Goal: Transaction & Acquisition: Book appointment/travel/reservation

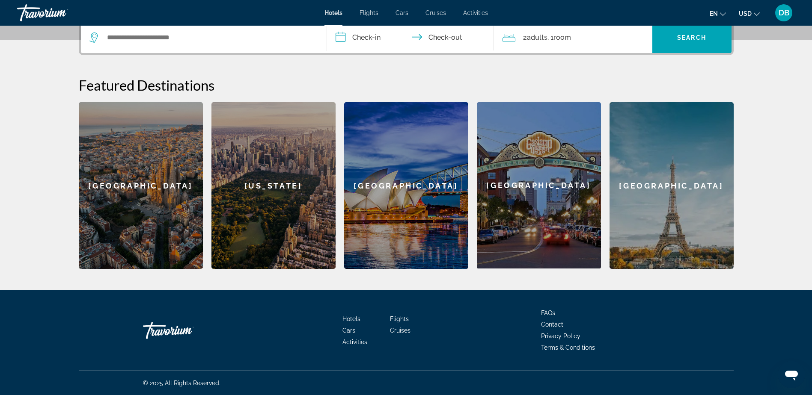
scroll to position [3, 0]
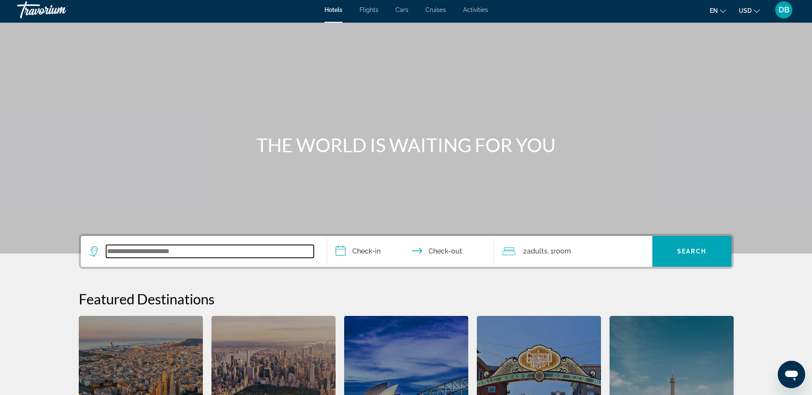
click at [232, 251] on input "Search widget" at bounding box center [210, 251] width 208 height 13
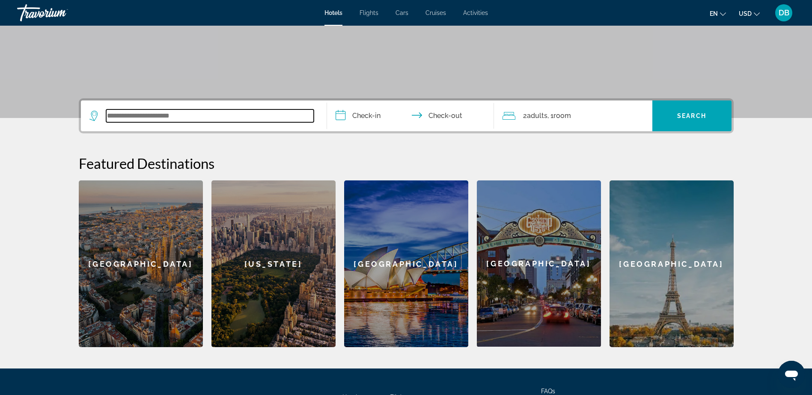
scroll to position [209, 0]
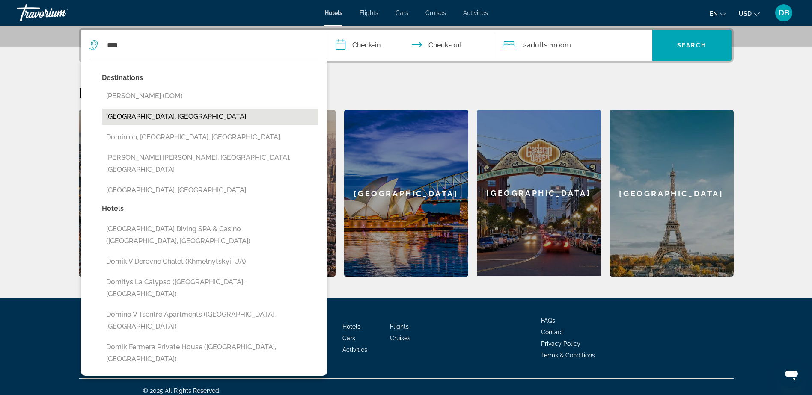
click at [221, 113] on button "[GEOGRAPHIC_DATA], [GEOGRAPHIC_DATA]" at bounding box center [210, 117] width 217 height 16
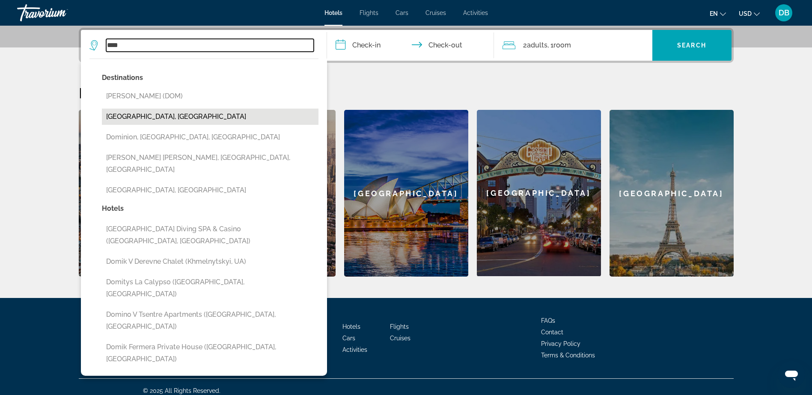
type input "**********"
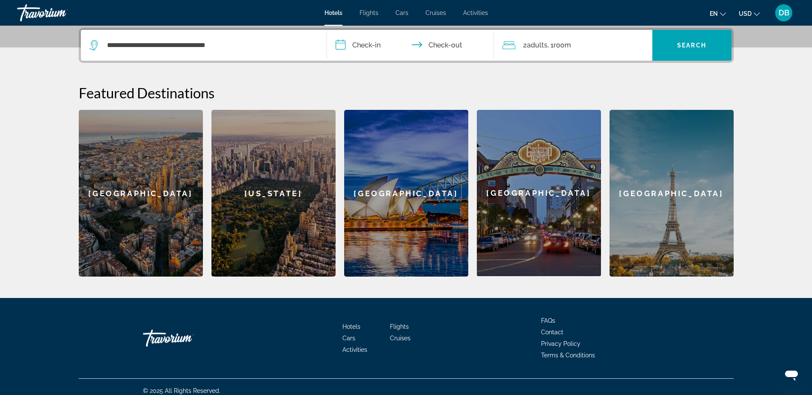
click at [360, 50] on input "**********" at bounding box center [412, 46] width 170 height 33
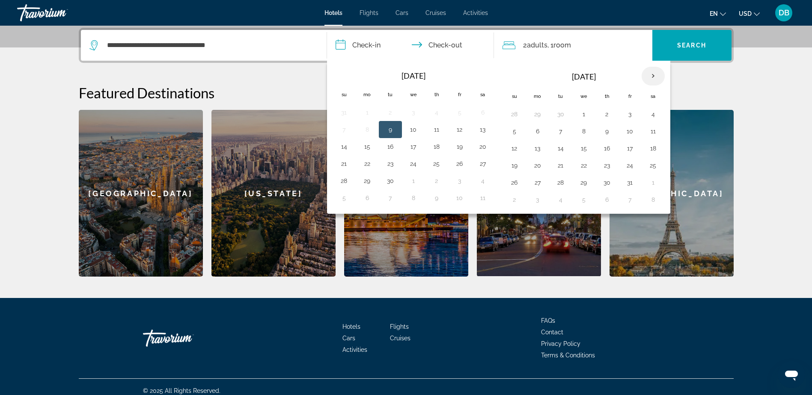
click at [652, 73] on th "Next month" at bounding box center [653, 76] width 23 height 19
click at [342, 157] on td "14" at bounding box center [344, 148] width 23 height 17
click at [346, 169] on button "21" at bounding box center [344, 166] width 14 height 12
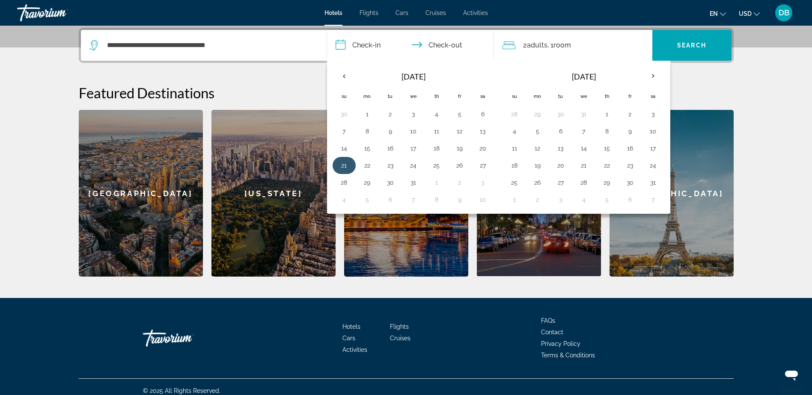
click at [345, 164] on button "21" at bounding box center [344, 166] width 14 height 12
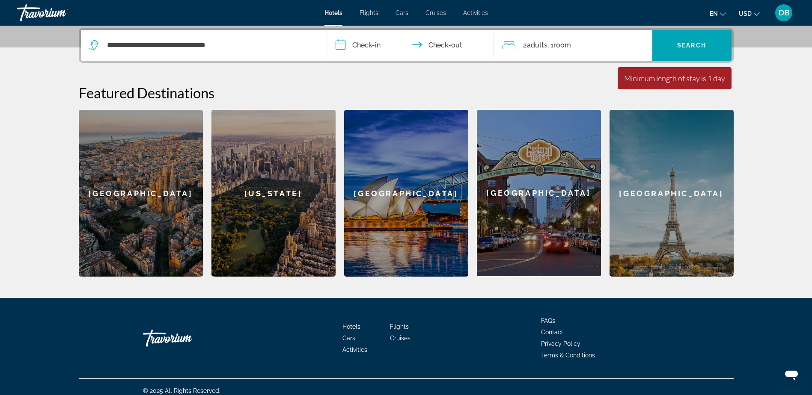
click at [374, 46] on input "**********" at bounding box center [412, 46] width 170 height 33
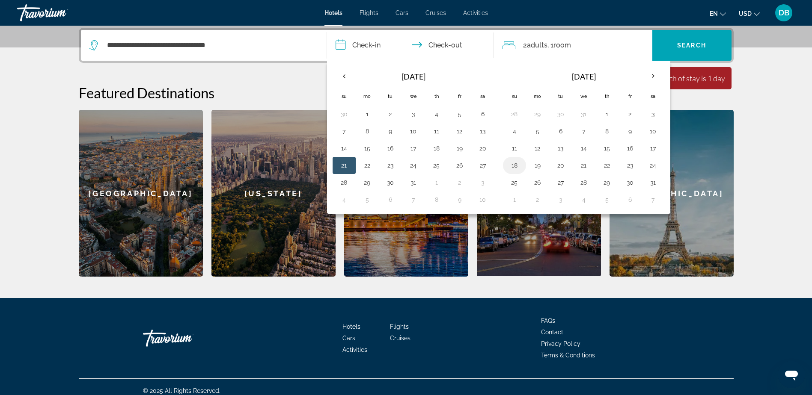
click at [516, 164] on button "18" at bounding box center [515, 166] width 14 height 12
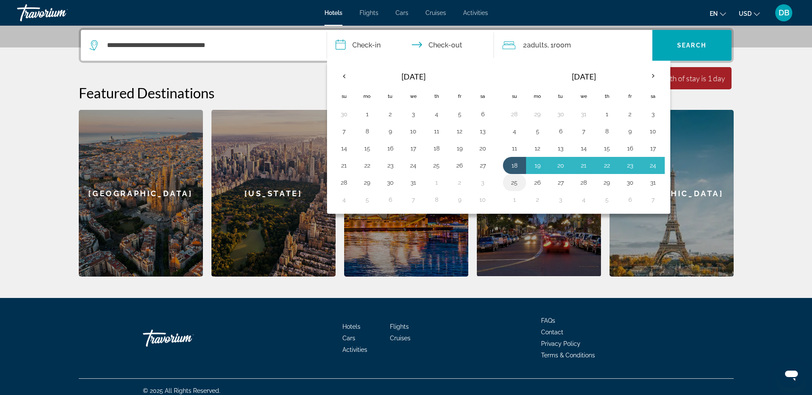
click at [514, 181] on button "25" at bounding box center [515, 183] width 14 height 12
type input "**********"
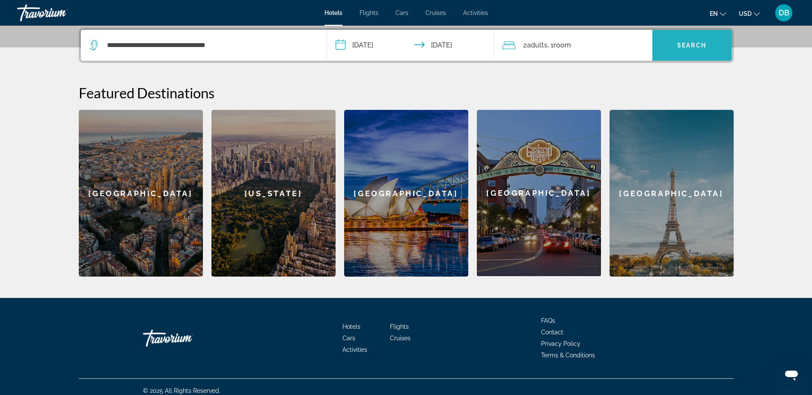
click at [688, 45] on span "Search" at bounding box center [691, 45] width 29 height 7
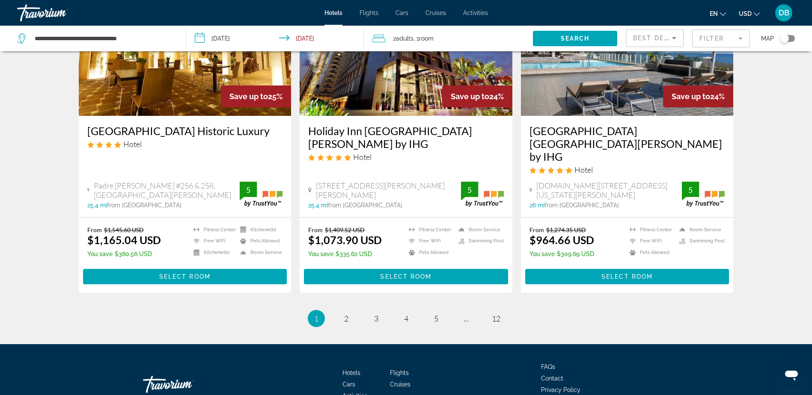
scroll to position [1060, 0]
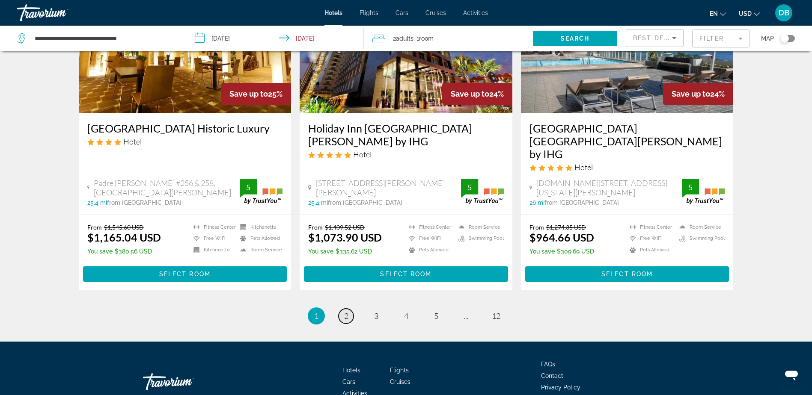
click at [349, 309] on link "page 2" at bounding box center [346, 316] width 15 height 15
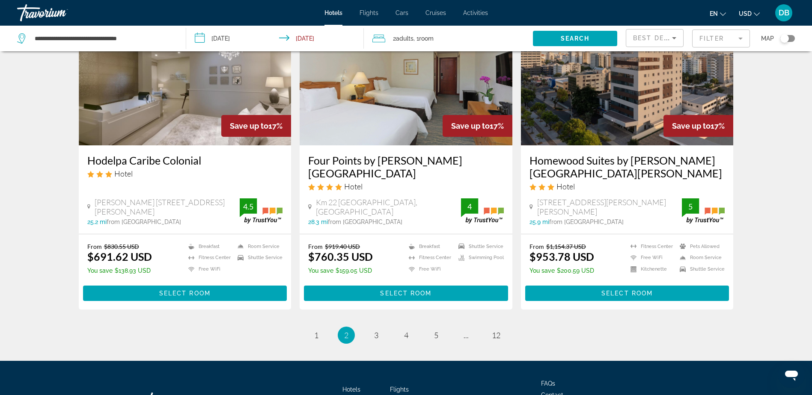
scroll to position [1072, 0]
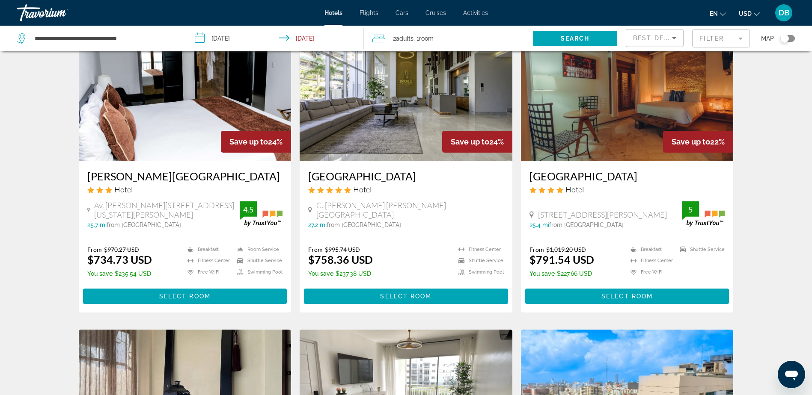
scroll to position [0, 0]
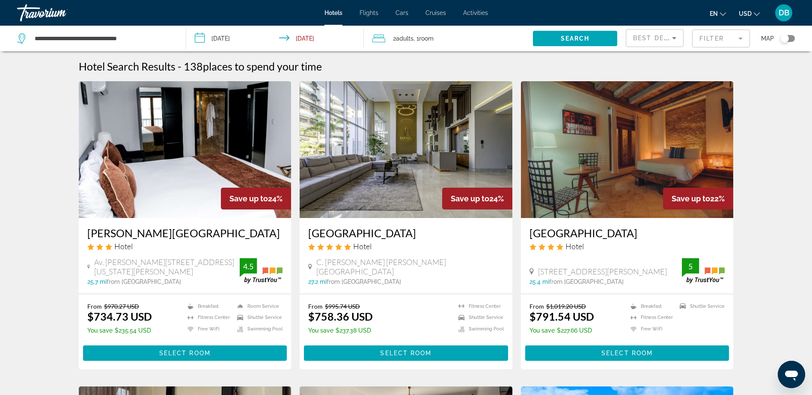
click at [742, 34] on mat-form-field "Filter" at bounding box center [721, 39] width 58 height 18
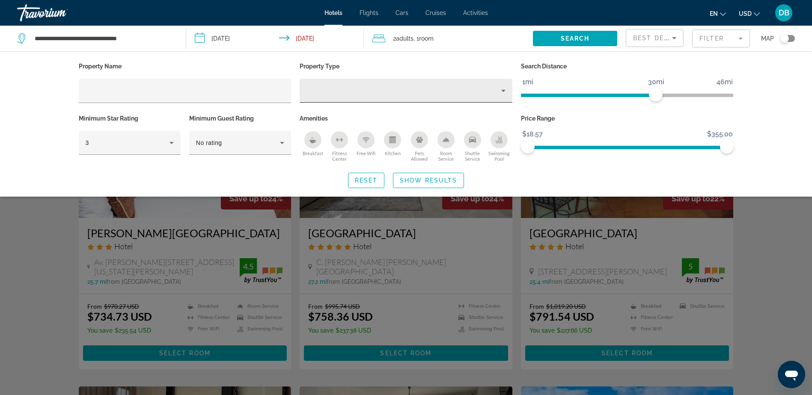
click at [474, 85] on div "Hotel Filters" at bounding box center [405, 91] width 199 height 24
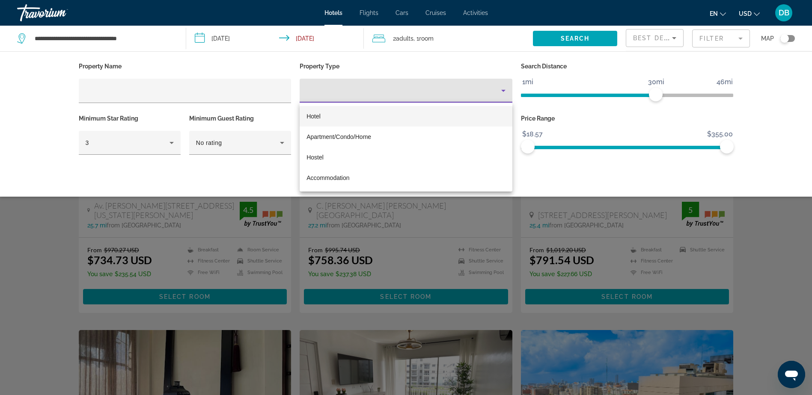
scroll to position [43, 0]
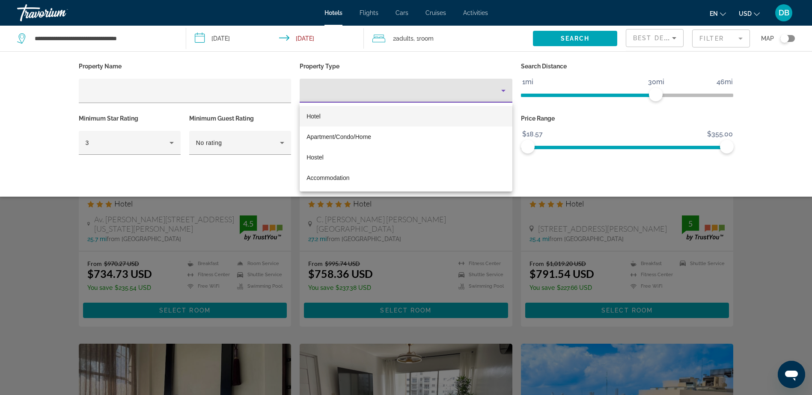
click at [325, 113] on mat-option "Hotel" at bounding box center [406, 116] width 213 height 21
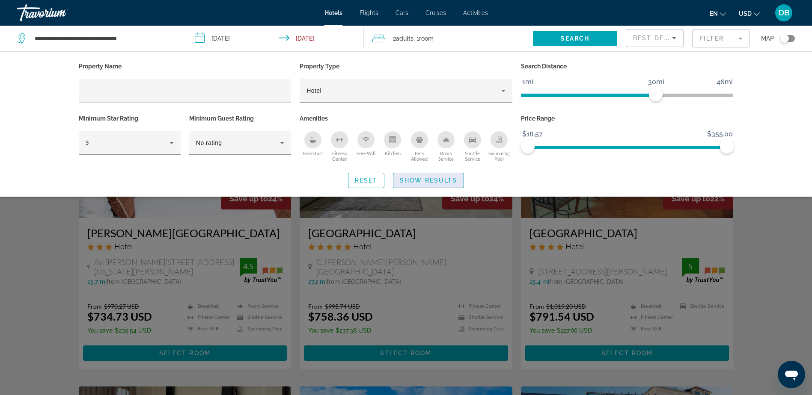
click at [422, 184] on span "Search widget" at bounding box center [428, 180] width 70 height 21
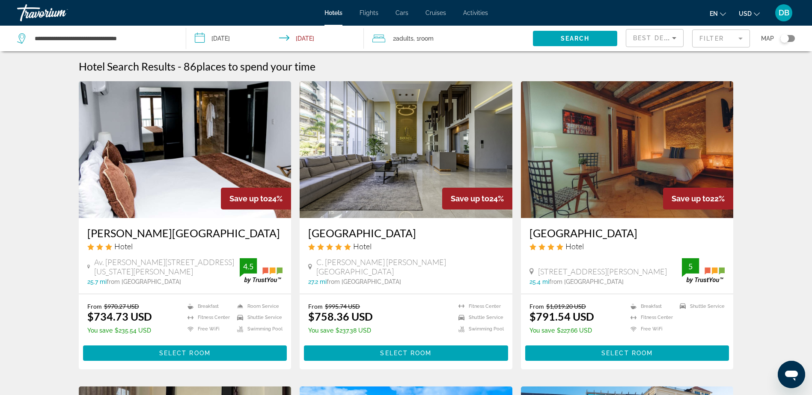
click at [654, 38] on span "Best Deals" at bounding box center [655, 38] width 45 height 7
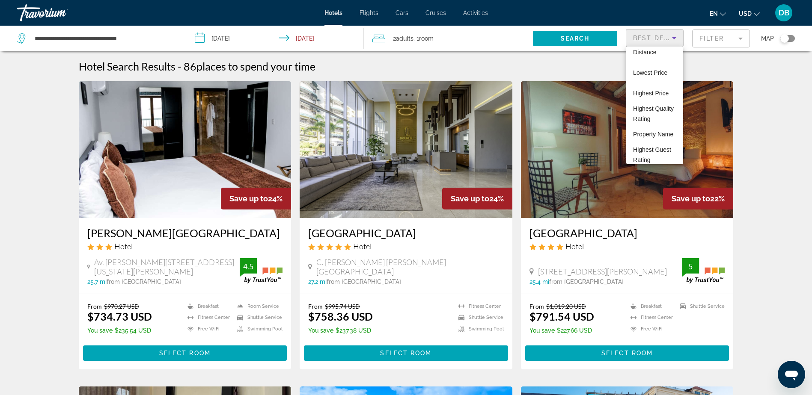
scroll to position [43, 0]
click at [660, 154] on span "Highest Guest Rating" at bounding box center [652, 150] width 38 height 17
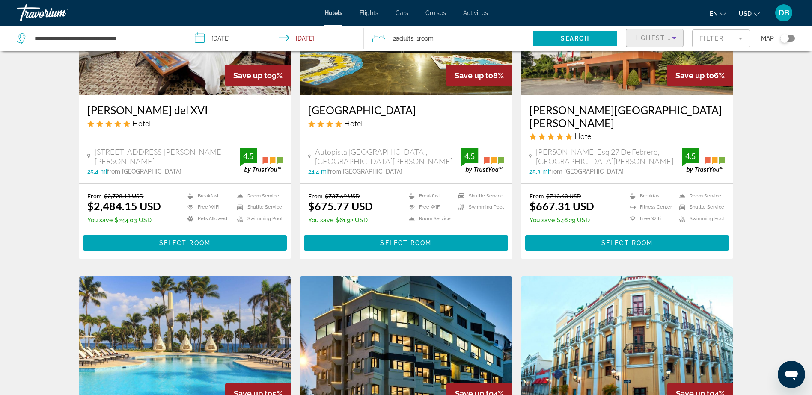
scroll to position [856, 0]
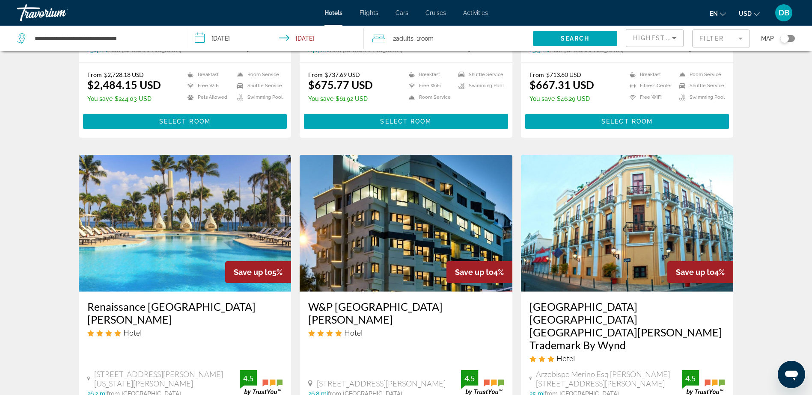
click at [191, 231] on img "Main content" at bounding box center [185, 223] width 213 height 137
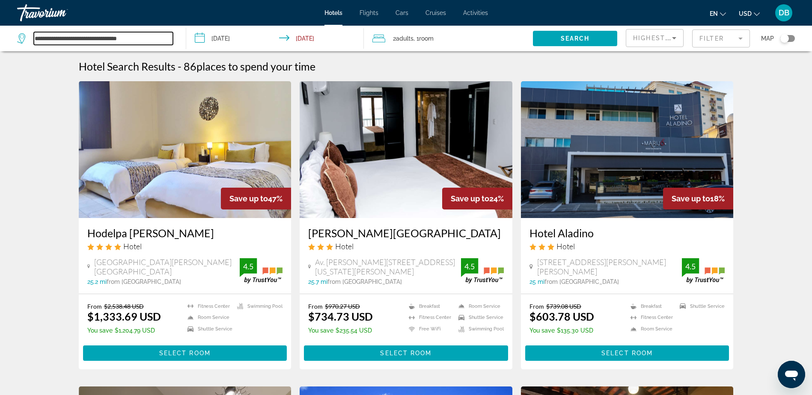
click at [80, 39] on input "**********" at bounding box center [103, 38] width 139 height 13
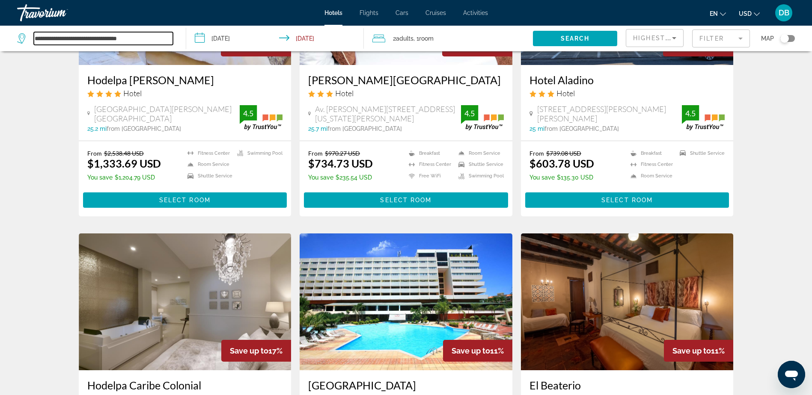
scroll to position [119, 0]
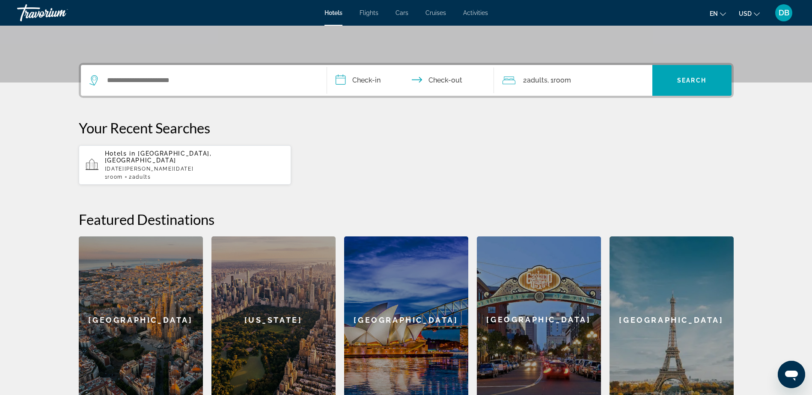
scroll to position [173, 0]
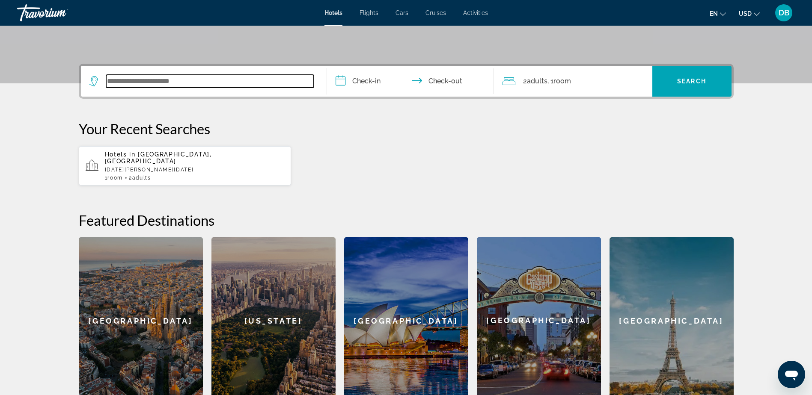
click at [204, 83] on input "Search widget" at bounding box center [210, 81] width 208 height 13
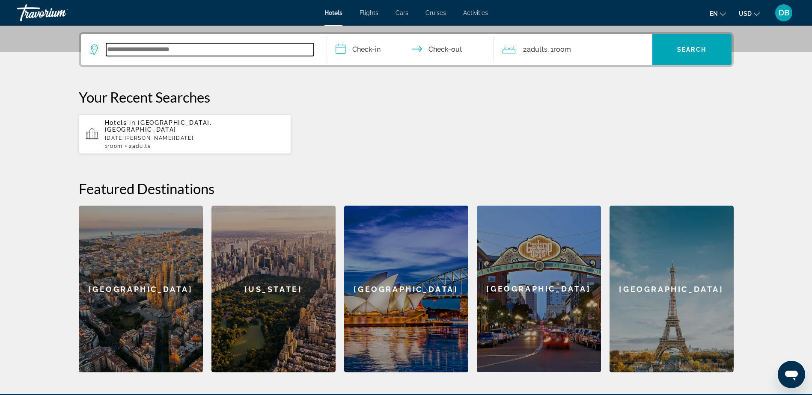
scroll to position [209, 0]
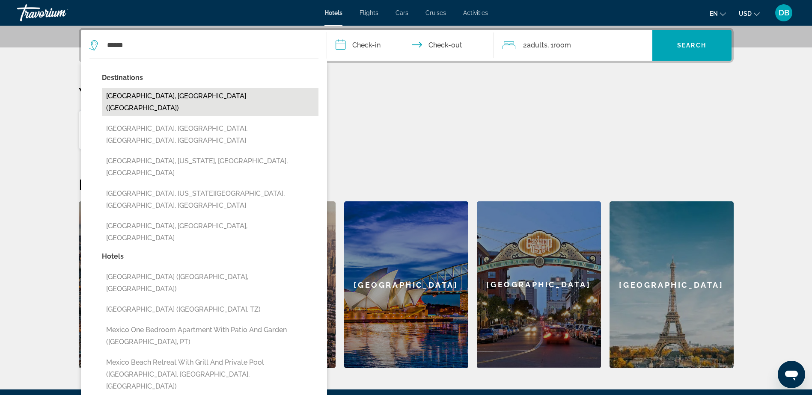
click at [171, 94] on button "Mexico City, Mexico (MEX)" at bounding box center [210, 102] width 217 height 28
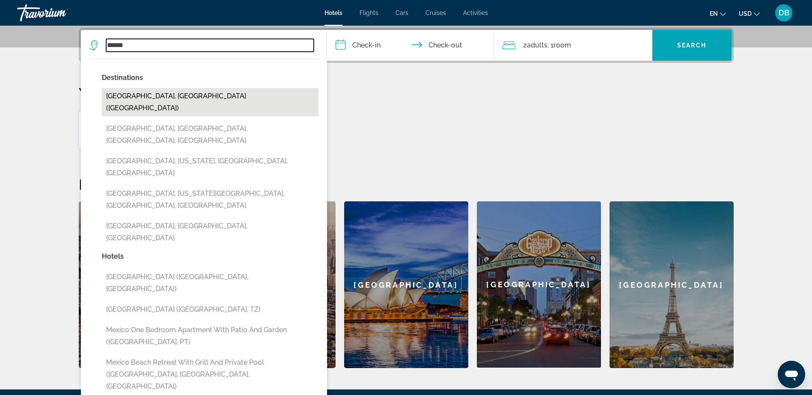
type input "**********"
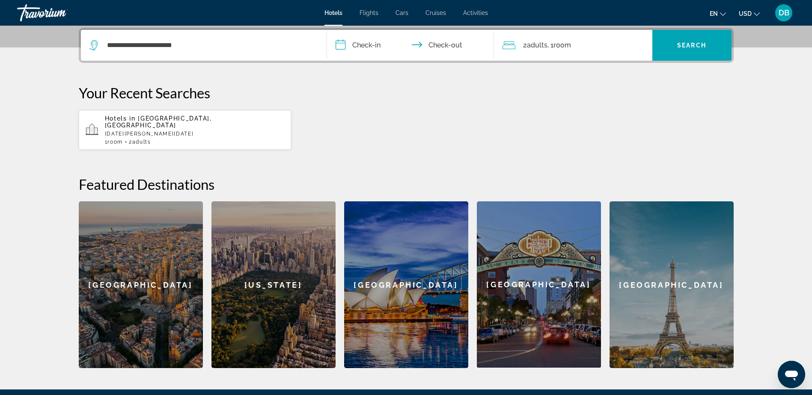
click at [376, 40] on input "**********" at bounding box center [412, 46] width 170 height 33
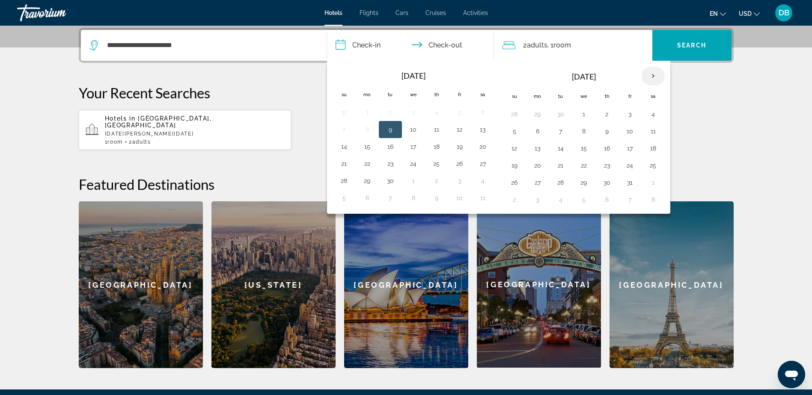
click at [656, 75] on th "Next month" at bounding box center [653, 76] width 23 height 19
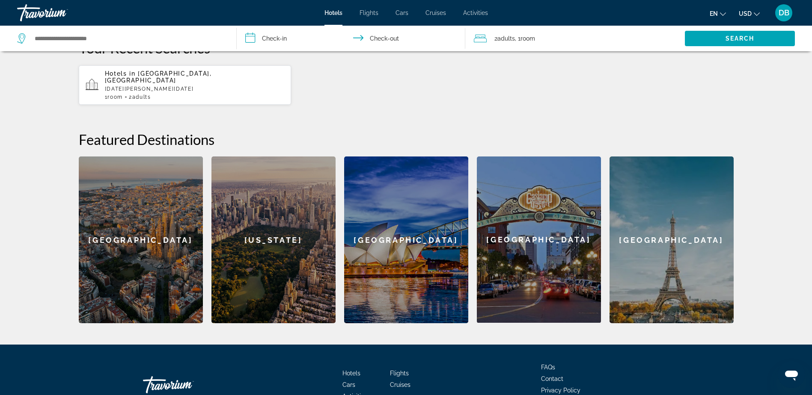
scroll to position [302, 0]
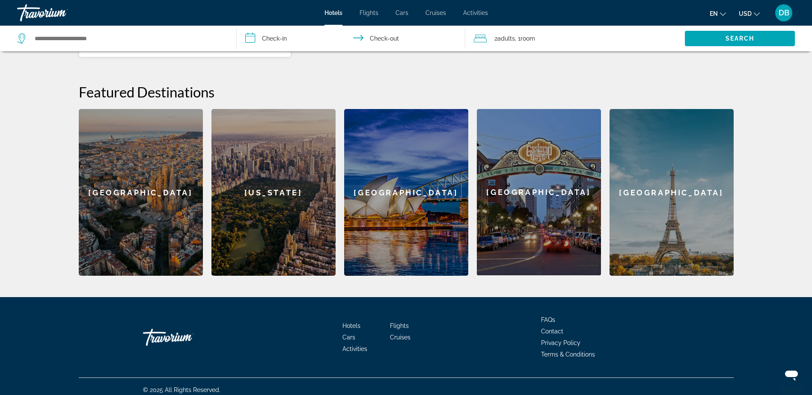
click at [163, 195] on div "Barcelona" at bounding box center [141, 192] width 124 height 167
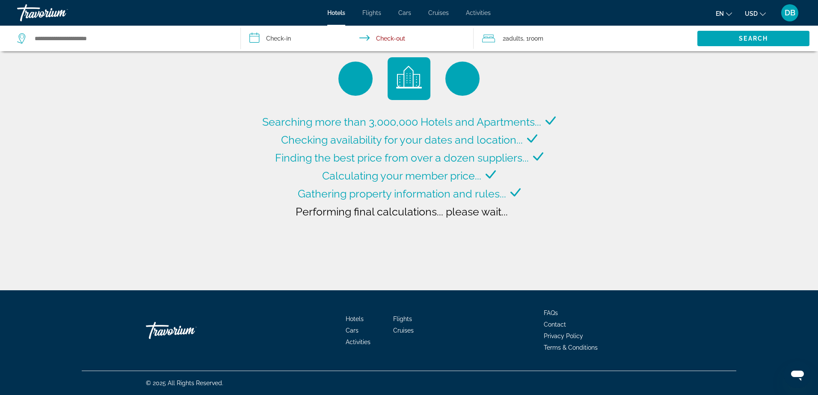
type input "**********"
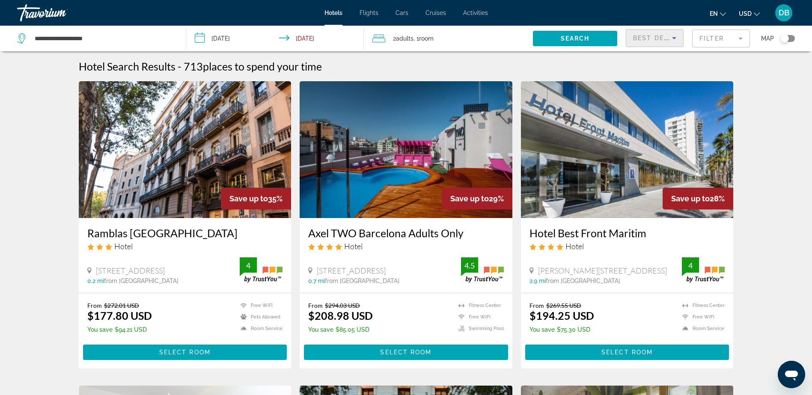
click at [678, 37] on icon "Sort by" at bounding box center [674, 38] width 10 height 10
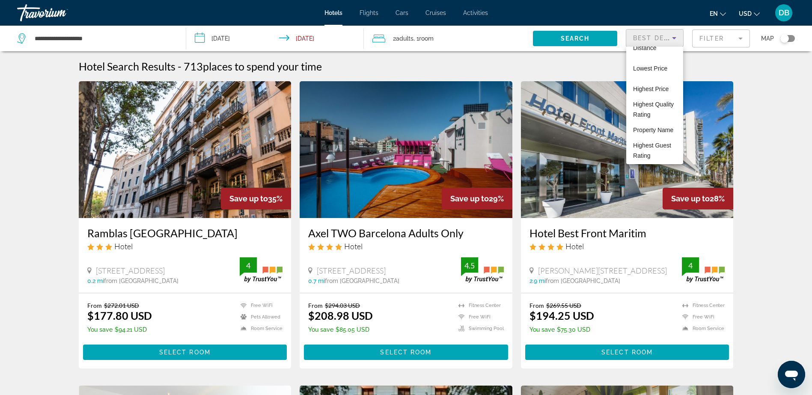
scroll to position [43, 0]
click at [656, 152] on span "Highest Guest Rating" at bounding box center [652, 150] width 38 height 17
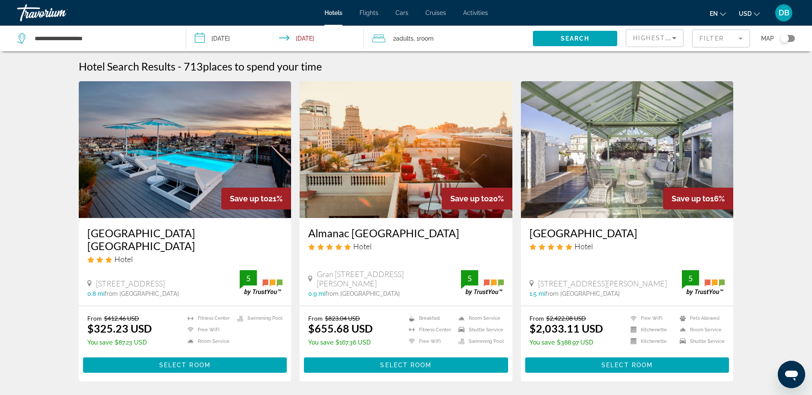
click at [408, 155] on img "Main content" at bounding box center [406, 149] width 213 height 137
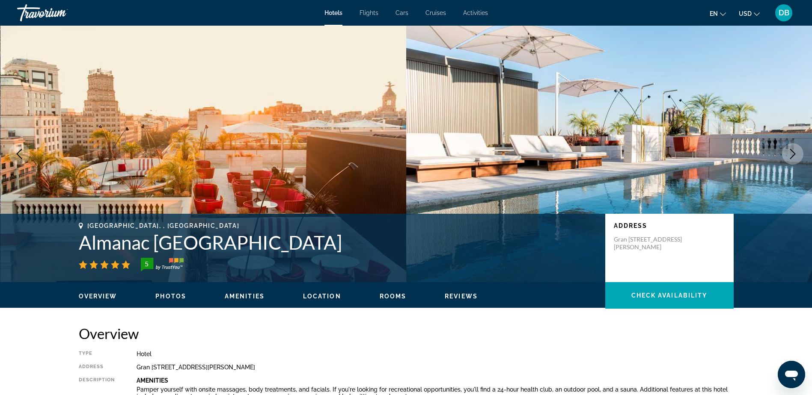
click at [758, 14] on icon "Change currency" at bounding box center [757, 14] width 6 height 6
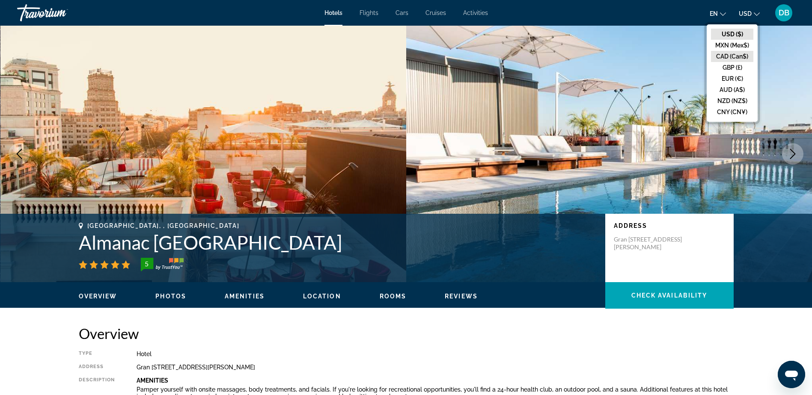
click at [744, 54] on button "CAD (Can$)" at bounding box center [732, 56] width 42 height 11
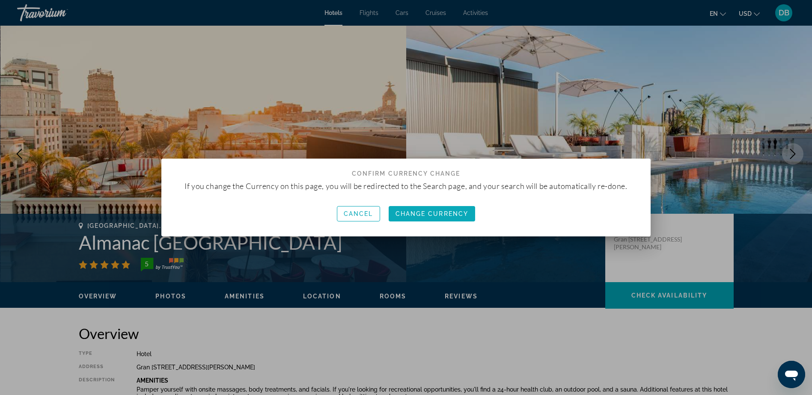
click at [408, 218] on span "button" at bounding box center [432, 214] width 87 height 21
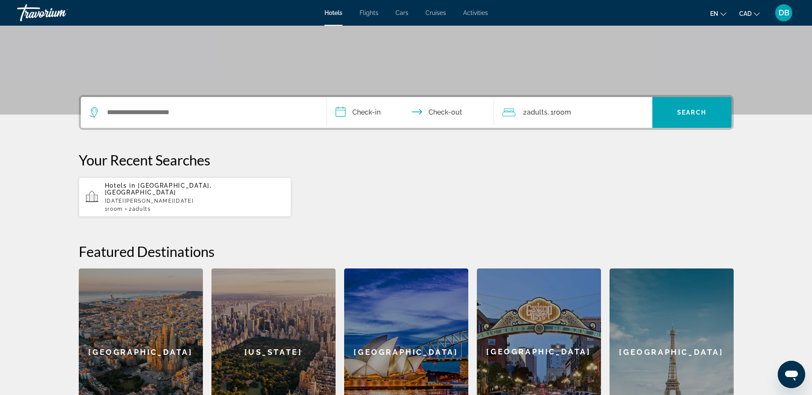
scroll to position [171, 0]
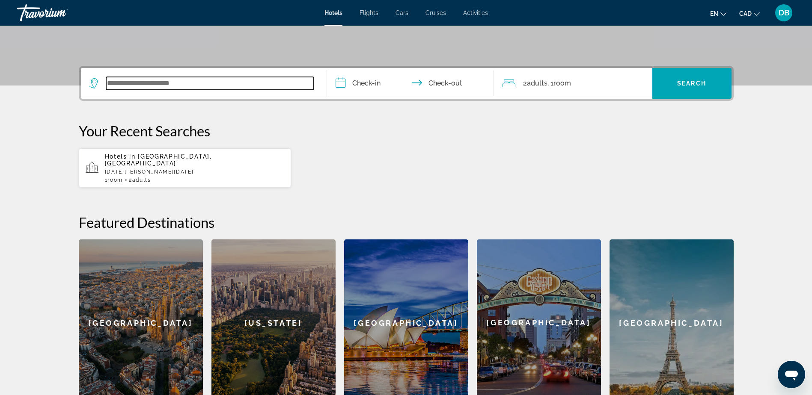
click at [262, 85] on input "Search widget" at bounding box center [210, 83] width 208 height 13
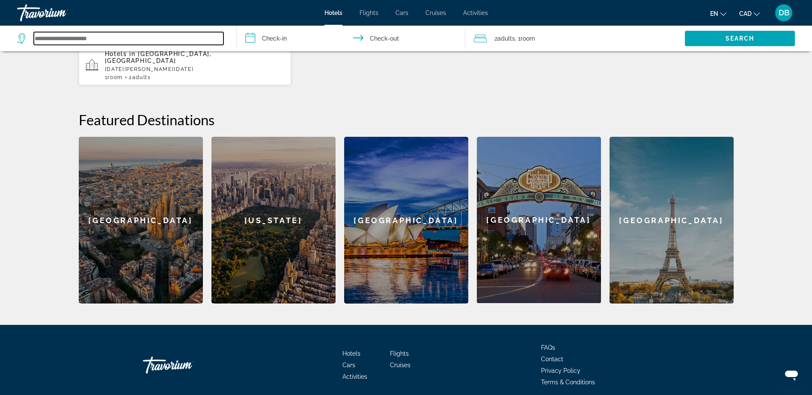
scroll to position [259, 0]
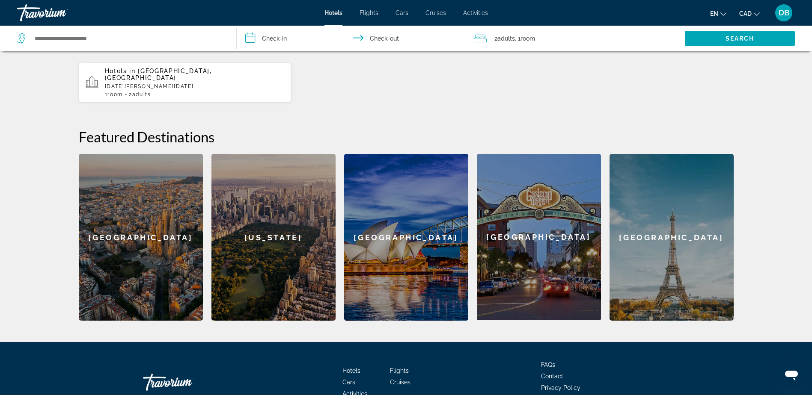
scroll to position [300, 0]
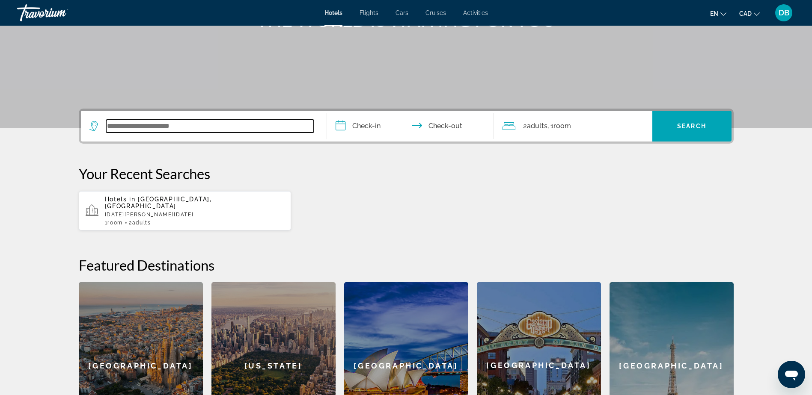
click at [180, 125] on input "Search widget" at bounding box center [210, 126] width 208 height 13
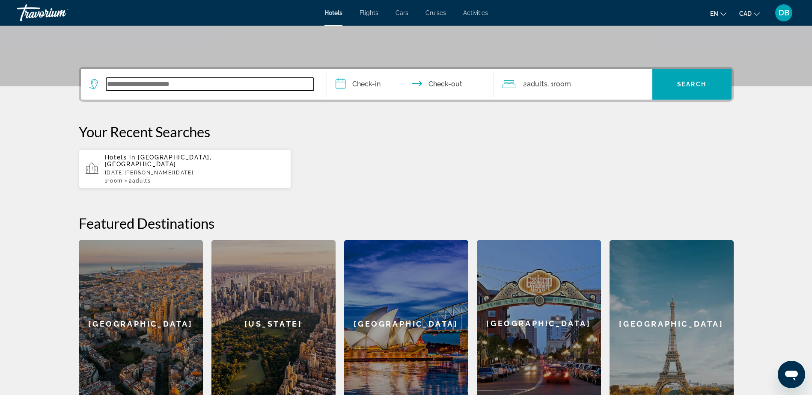
scroll to position [209, 0]
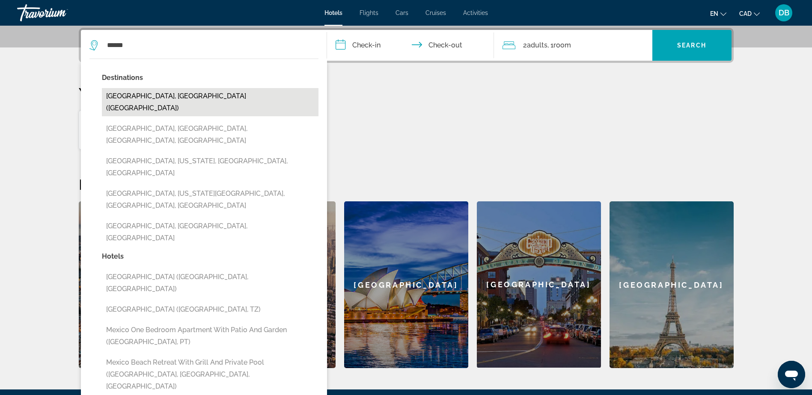
click at [207, 93] on button "Mexico City, Mexico (MEX)" at bounding box center [210, 102] width 217 height 28
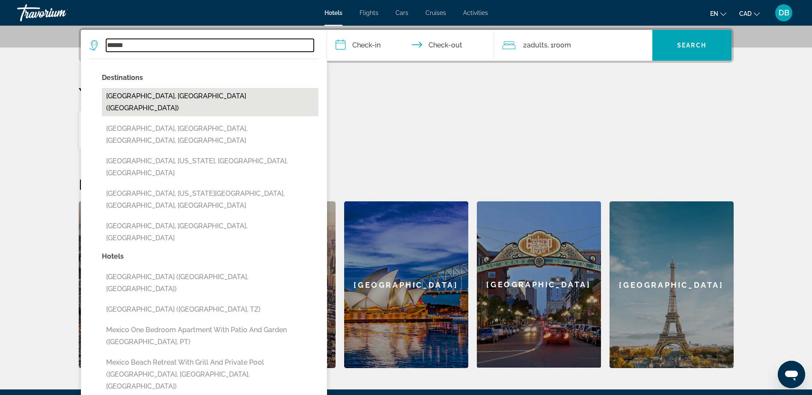
type input "**********"
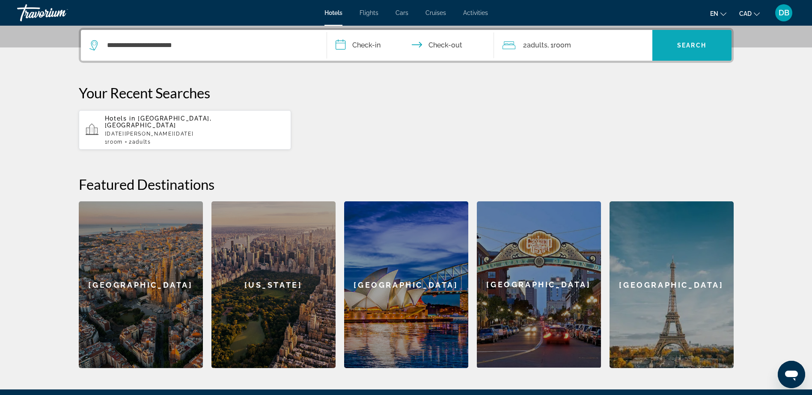
click at [694, 48] on span "Search" at bounding box center [691, 45] width 29 height 7
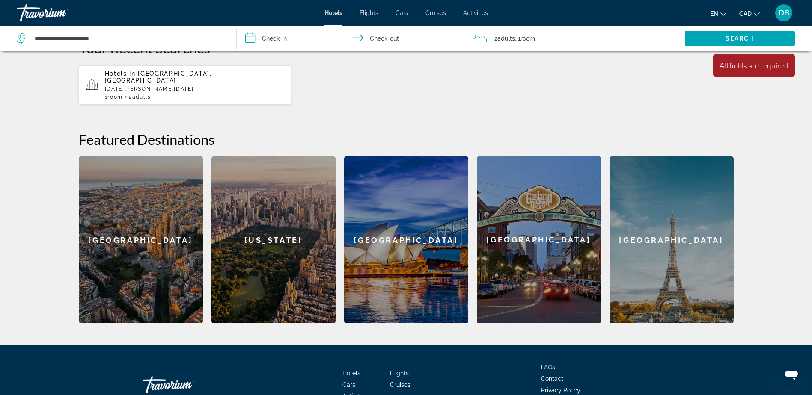
scroll to position [302, 0]
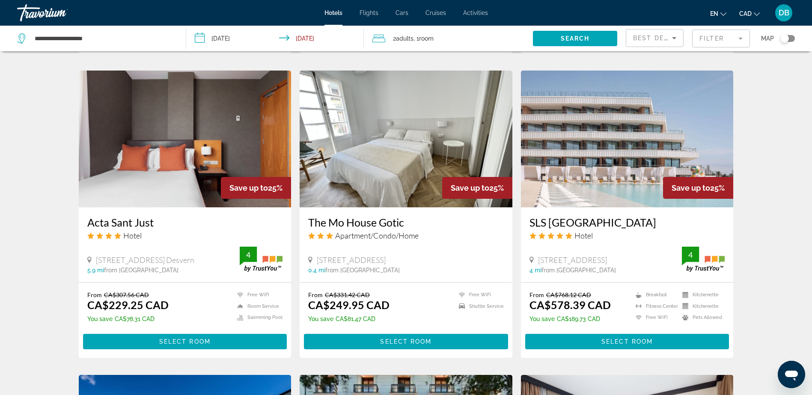
scroll to position [618, 0]
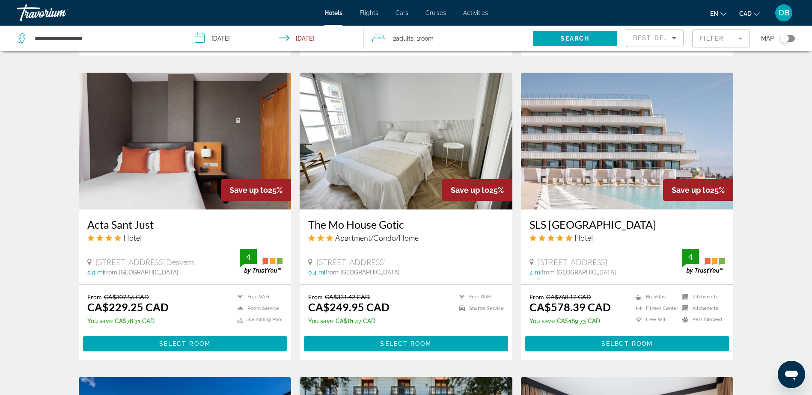
click at [583, 224] on h3 "SLS Barcelona" at bounding box center [627, 224] width 196 height 13
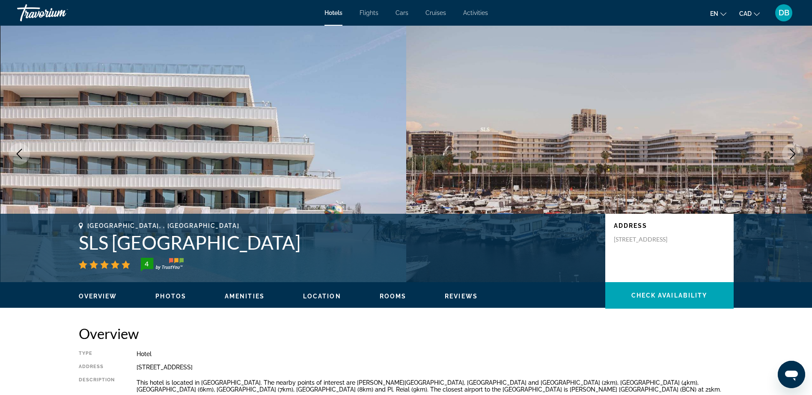
click at [794, 157] on icon "Next image" at bounding box center [793, 154] width 10 height 10
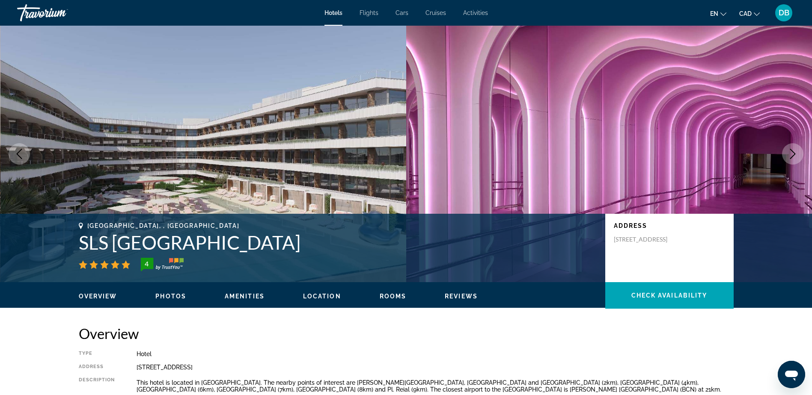
click at [794, 157] on icon "Next image" at bounding box center [793, 154] width 10 height 10
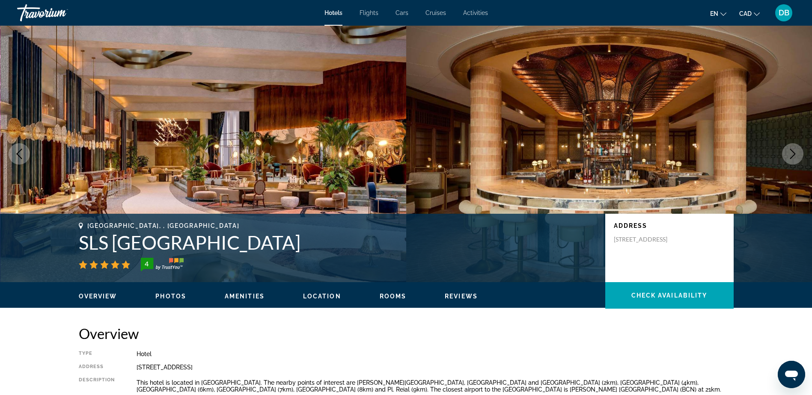
click at [794, 157] on icon "Next image" at bounding box center [793, 154] width 10 height 10
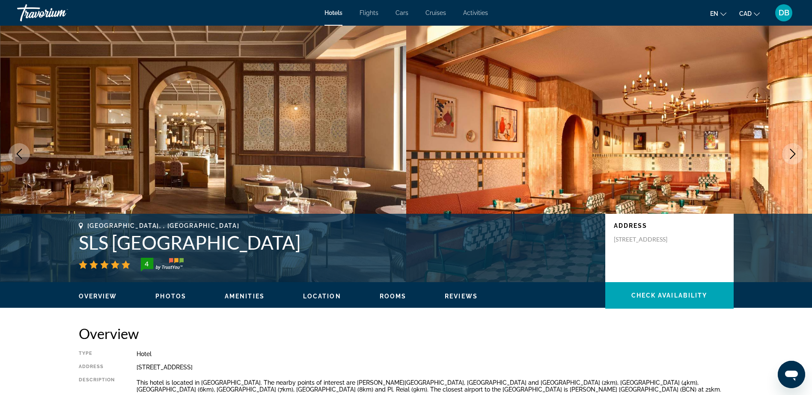
click at [794, 157] on icon "Next image" at bounding box center [793, 154] width 10 height 10
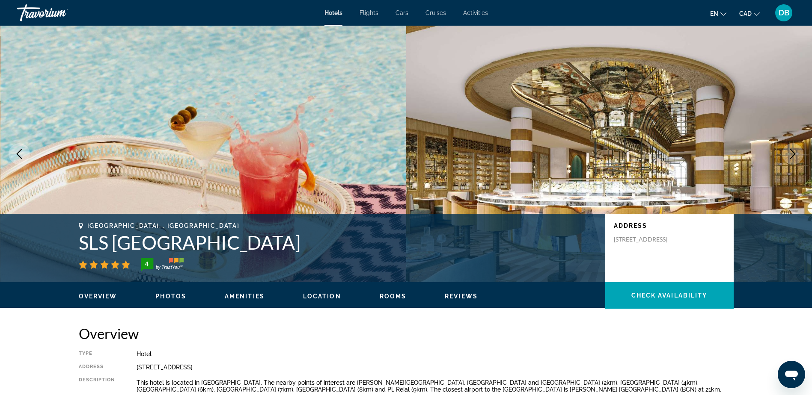
click at [794, 157] on icon "Next image" at bounding box center [793, 154] width 10 height 10
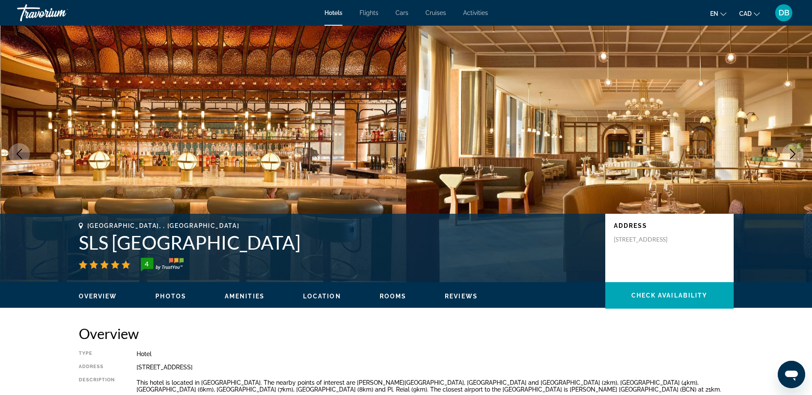
click at [794, 157] on icon "Next image" at bounding box center [793, 154] width 10 height 10
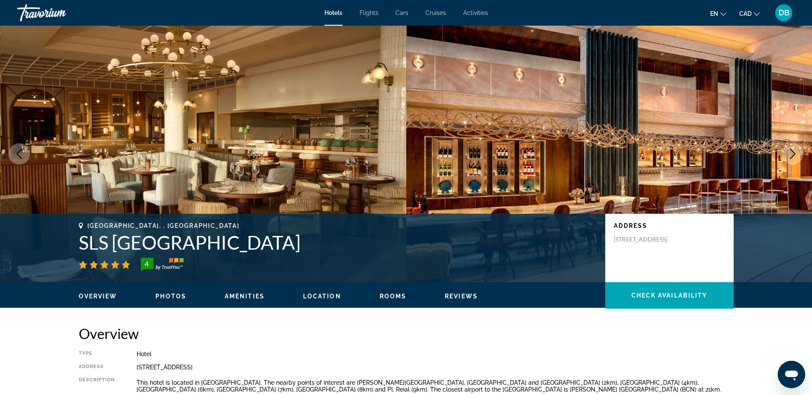
click at [794, 157] on icon "Next image" at bounding box center [793, 154] width 10 height 10
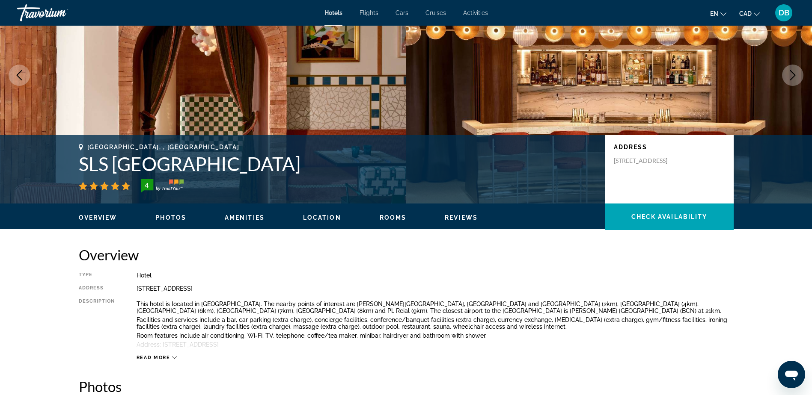
scroll to position [171, 0]
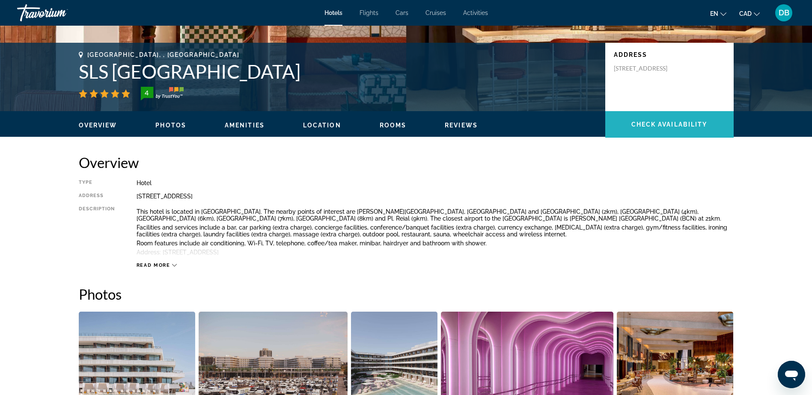
click at [627, 125] on span "Main content" at bounding box center [669, 124] width 128 height 21
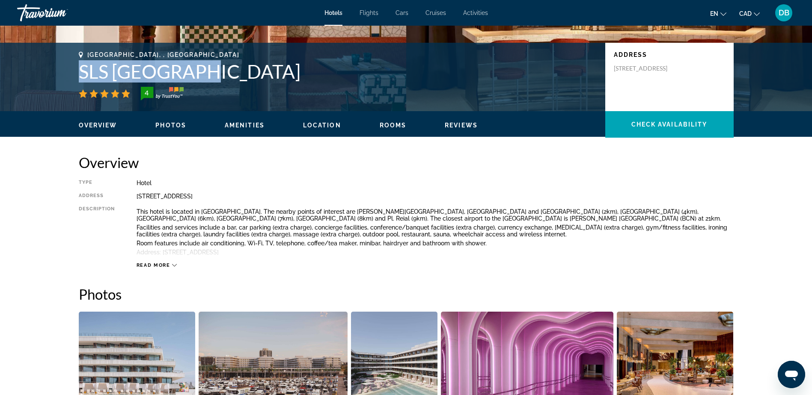
drag, startPoint x: 202, startPoint y: 73, endPoint x: 83, endPoint y: 72, distance: 119.0
click at [83, 72] on h1 "SLS Barcelona" at bounding box center [338, 71] width 518 height 22
copy h1 "SLS Barcelona"
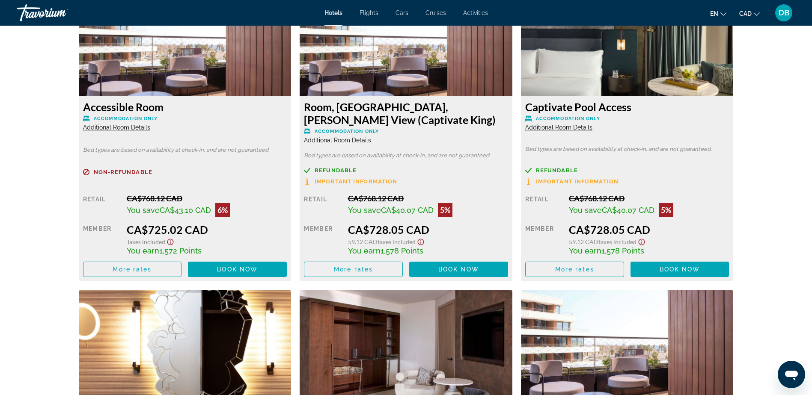
scroll to position [1412, 0]
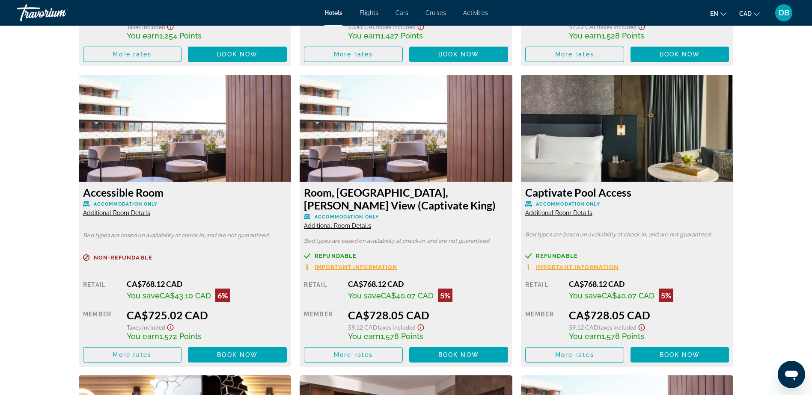
click at [383, 268] on span "Important Information" at bounding box center [356, 268] width 83 height 6
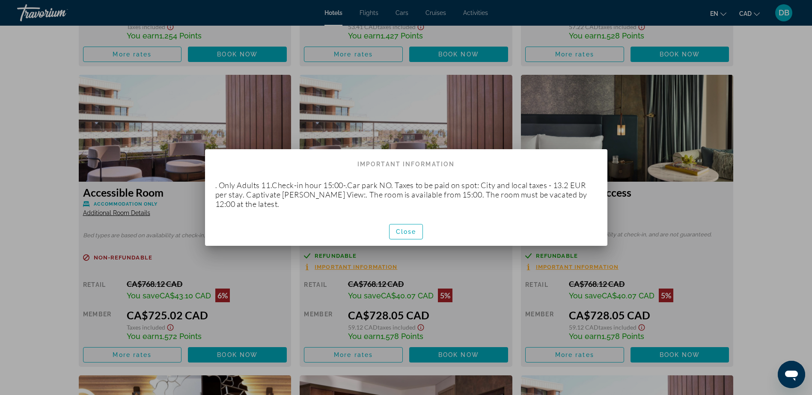
scroll to position [0, 0]
click at [403, 231] on span "Close" at bounding box center [406, 232] width 21 height 7
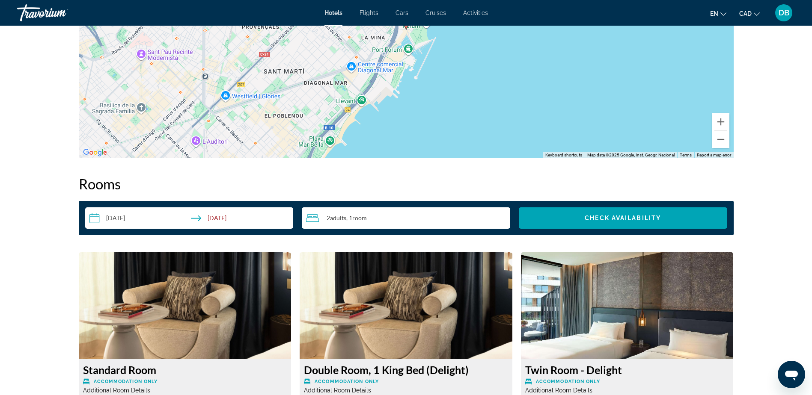
scroll to position [942, 0]
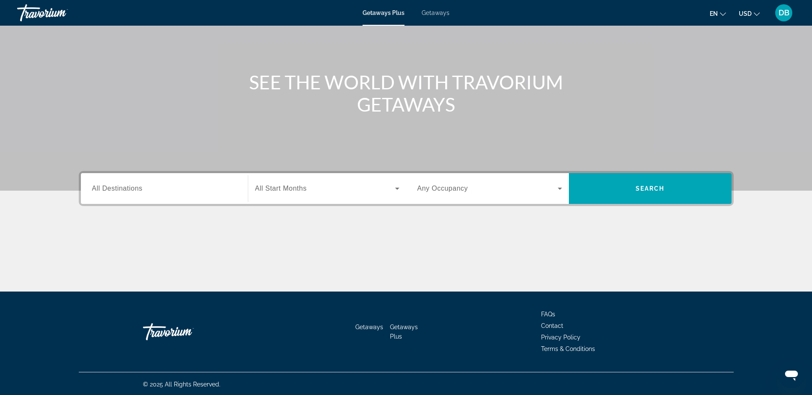
scroll to position [67, 0]
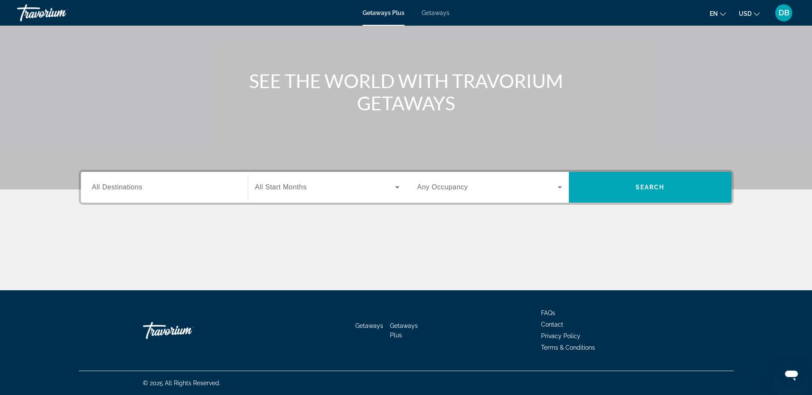
click at [144, 180] on div "Search widget" at bounding box center [164, 187] width 145 height 24
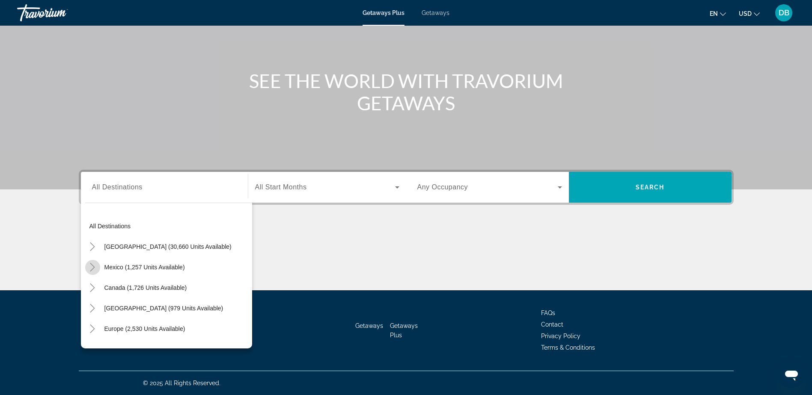
click at [92, 268] on icon "Toggle Mexico (1,257 units available)" at bounding box center [92, 267] width 9 height 9
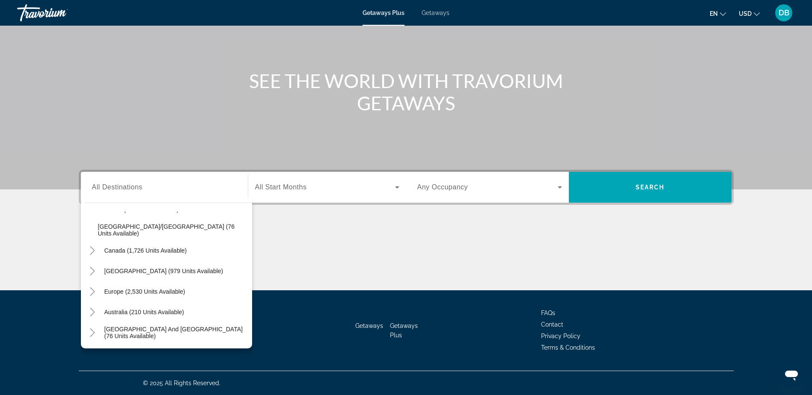
scroll to position [217, 0]
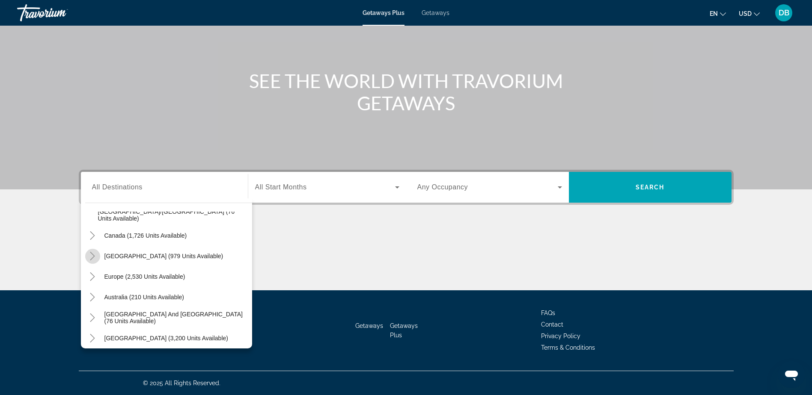
click at [87, 253] on mat-icon "Toggle Caribbean & Atlantic Islands (979 units available)" at bounding box center [92, 256] width 15 height 15
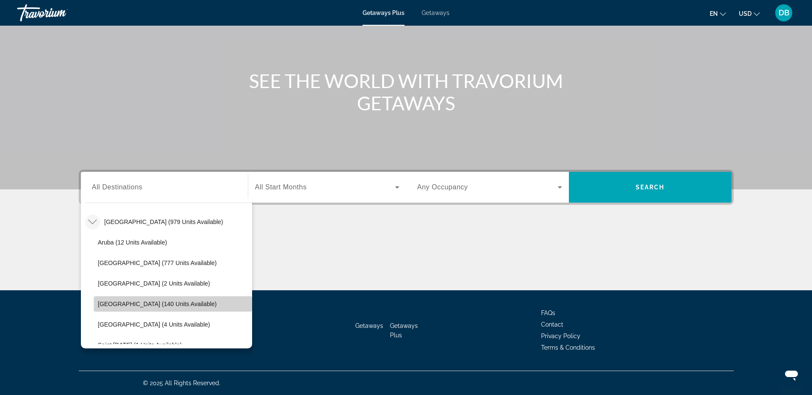
click at [184, 304] on span "Dominican Republic (140 units available)" at bounding box center [157, 304] width 119 height 7
type input "**********"
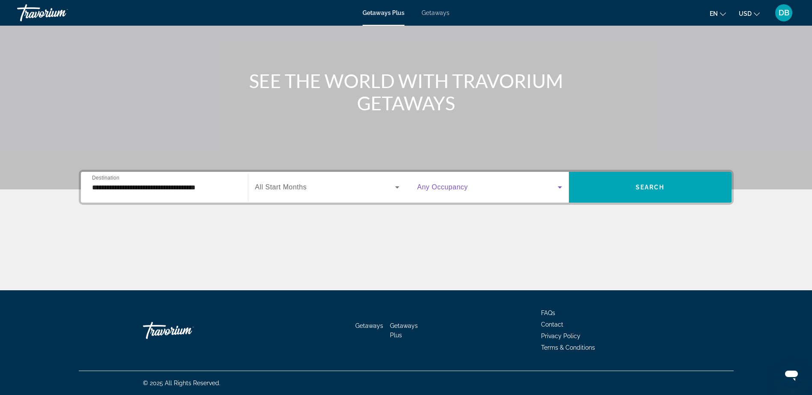
click at [542, 187] on span "Search widget" at bounding box center [487, 187] width 140 height 10
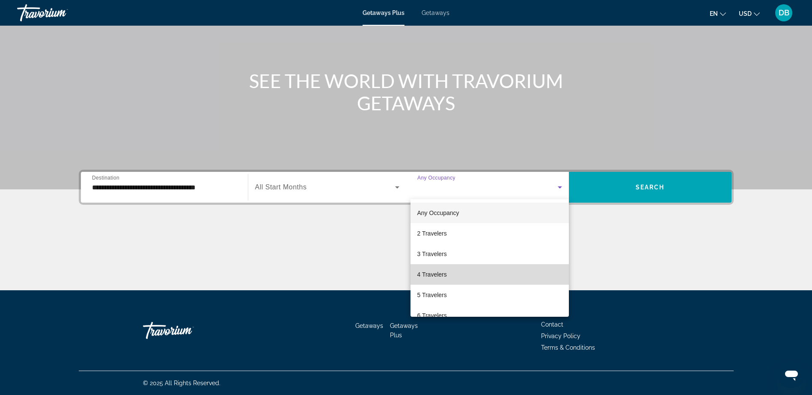
click at [508, 270] on mat-option "4 Travelers" at bounding box center [489, 275] width 158 height 21
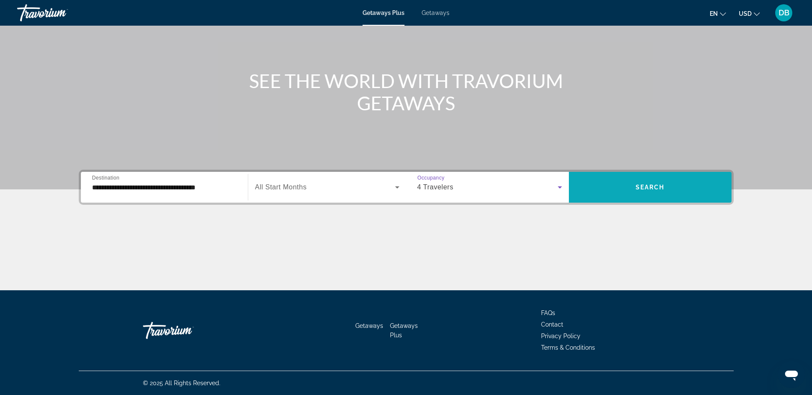
click at [644, 189] on span "Search" at bounding box center [650, 187] width 29 height 7
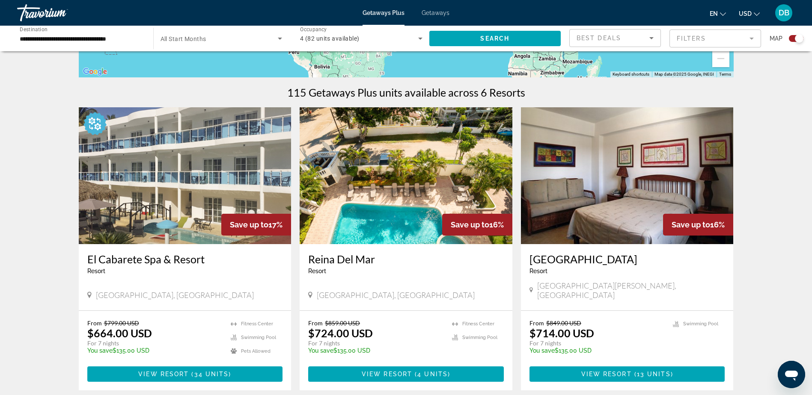
scroll to position [257, 0]
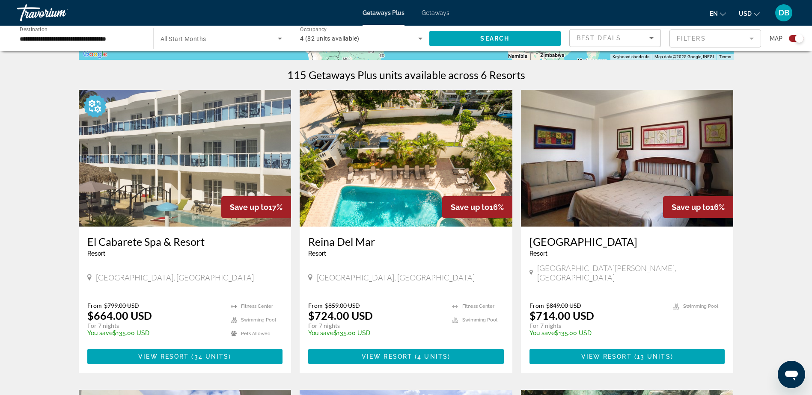
click at [760, 18] on ul "en English Español Français Italiano Português русский USD USD ($) MXN (Mex$) C…" at bounding box center [741, 13] width 63 height 14
click at [756, 12] on icon "Change currency" at bounding box center [757, 14] width 6 height 6
click at [734, 58] on button "CAD (Can$)" at bounding box center [732, 56] width 42 height 11
click at [787, 155] on div "← Move left → Move right ↑ Move up ↓ Move down + Zoom in - Zoom out Home Jump l…" at bounding box center [406, 250] width 812 height 895
click at [749, 12] on span "CAD" at bounding box center [745, 13] width 12 height 7
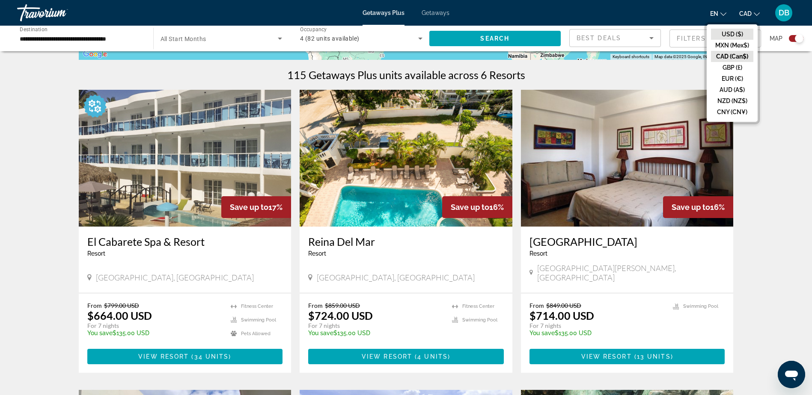
click at [731, 33] on button "USD ($)" at bounding box center [732, 34] width 42 height 11
click at [752, 17] on button "USD USD ($) MXN (Mex$) CAD (Can$) GBP (£) EUR (€) AUD (A$) NZD (NZ$) CNY (CN¥)" at bounding box center [749, 13] width 21 height 12
click at [736, 57] on button "CAD (Can$)" at bounding box center [732, 56] width 42 height 11
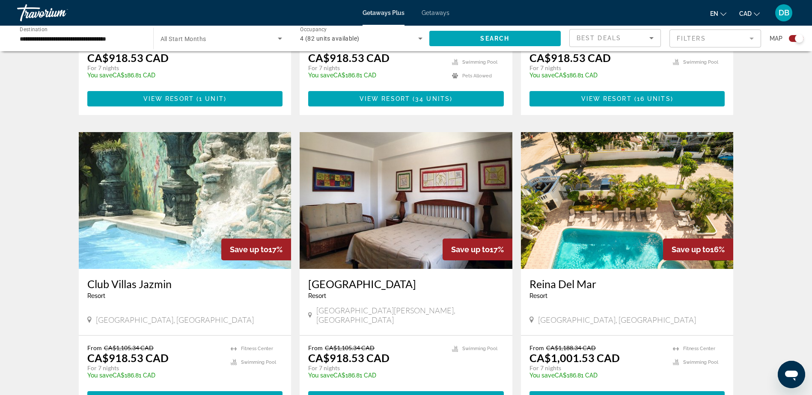
scroll to position [556, 0]
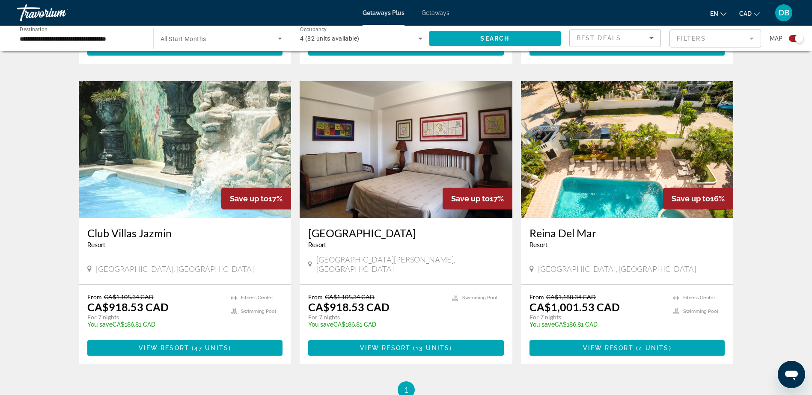
click at [573, 230] on h3 "Reina Del Mar" at bounding box center [627, 233] width 196 height 13
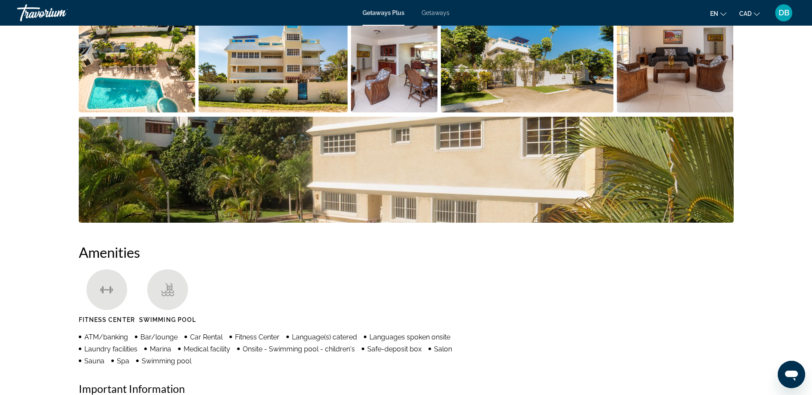
scroll to position [471, 0]
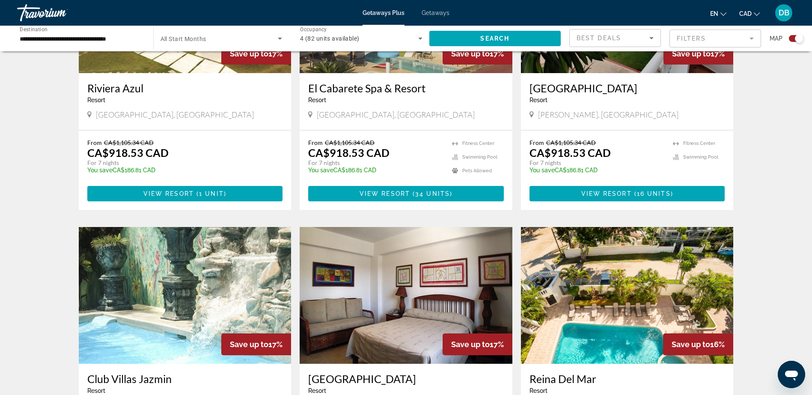
scroll to position [287, 0]
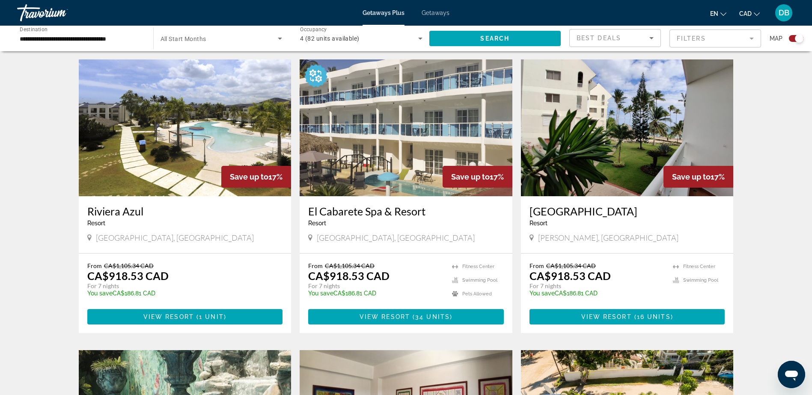
click at [124, 210] on h3 "Riviera Azul" at bounding box center [185, 211] width 196 height 13
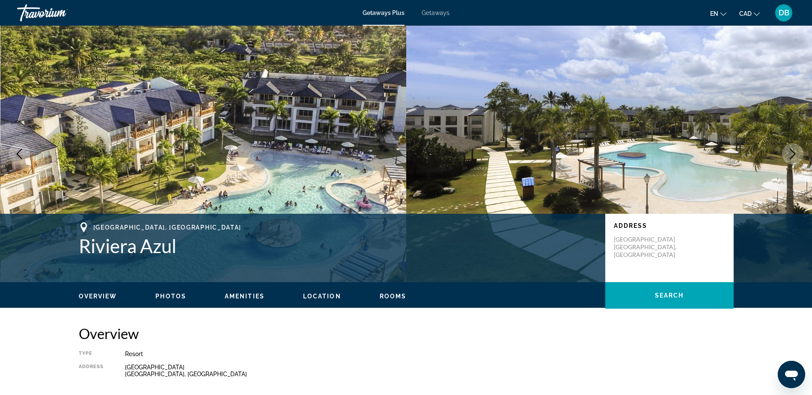
click at [791, 152] on icon "Next image" at bounding box center [793, 154] width 10 height 10
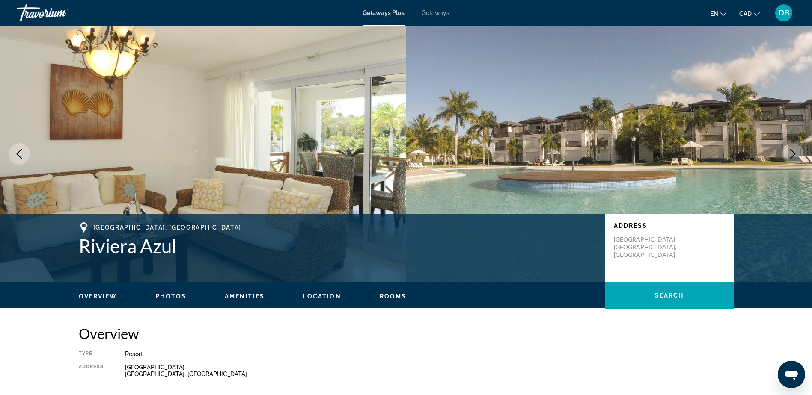
click at [791, 152] on icon "Next image" at bounding box center [793, 154] width 10 height 10
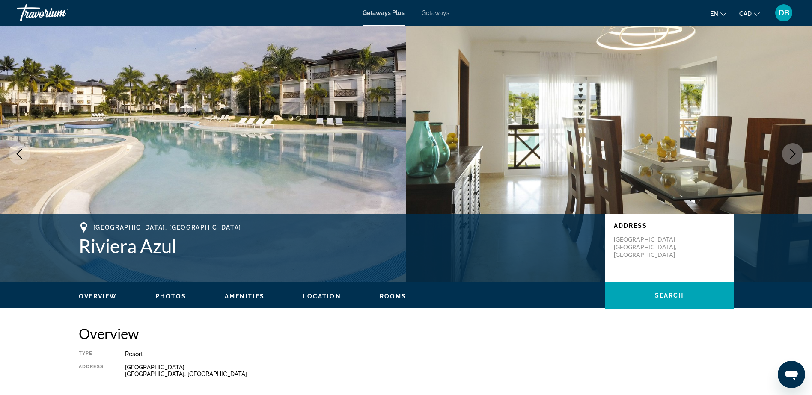
click at [791, 152] on icon "Next image" at bounding box center [793, 154] width 10 height 10
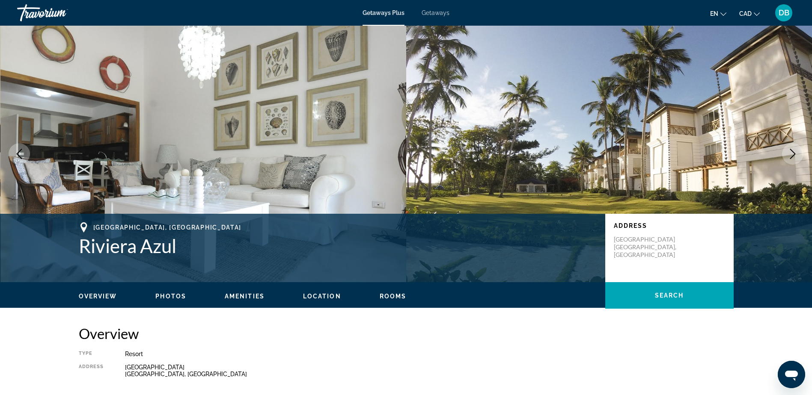
click at [791, 152] on icon "Next image" at bounding box center [793, 154] width 10 height 10
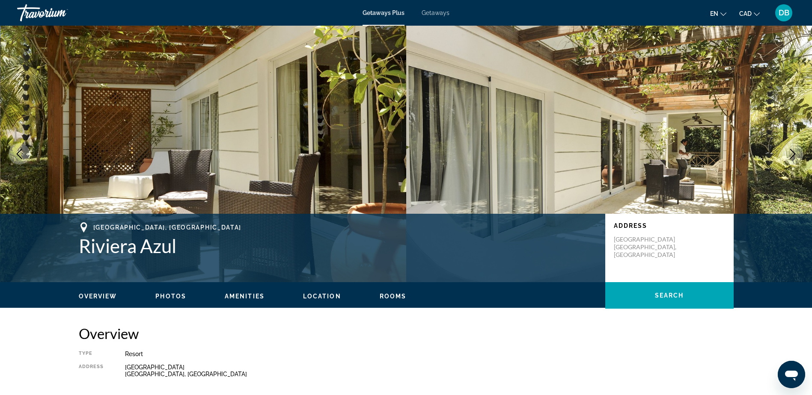
click at [791, 152] on icon "Next image" at bounding box center [793, 154] width 10 height 10
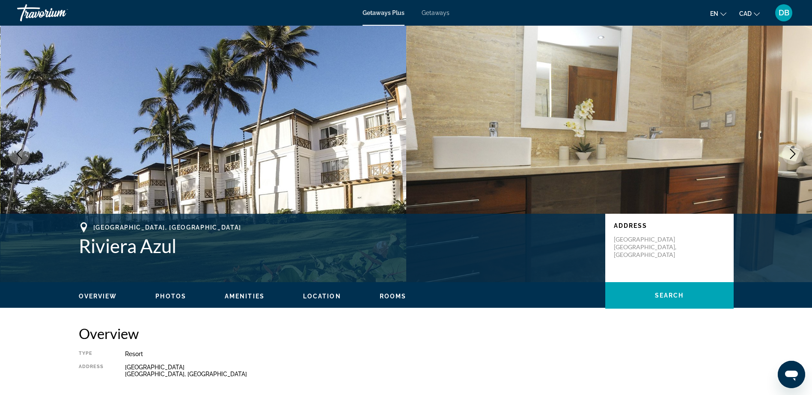
click at [791, 152] on icon "Next image" at bounding box center [793, 154] width 10 height 10
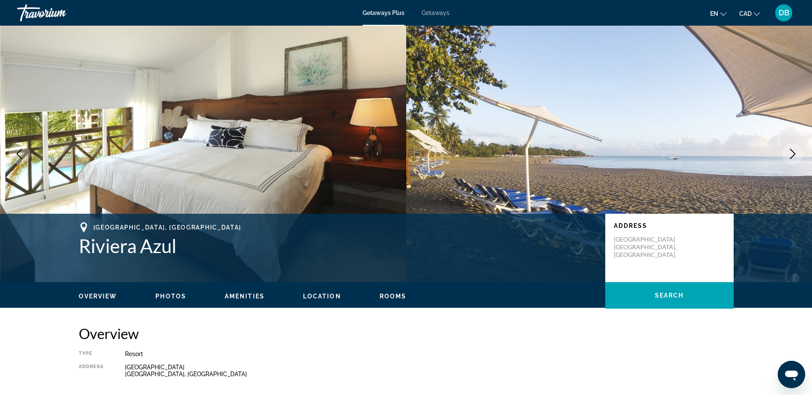
click at [791, 152] on icon "Next image" at bounding box center [793, 154] width 10 height 10
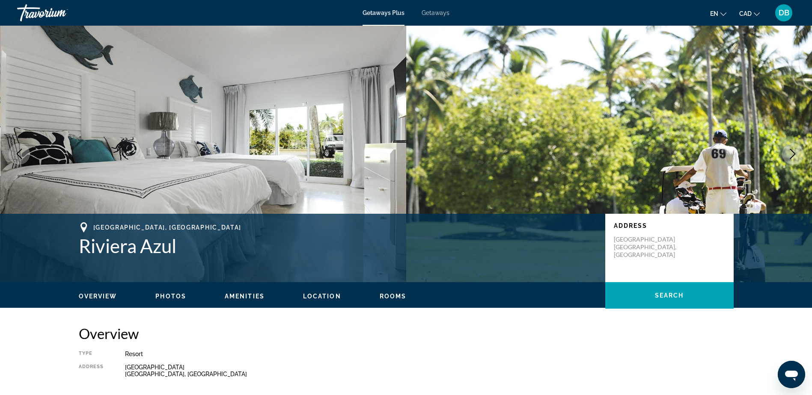
click at [791, 152] on icon "Next image" at bounding box center [793, 154] width 10 height 10
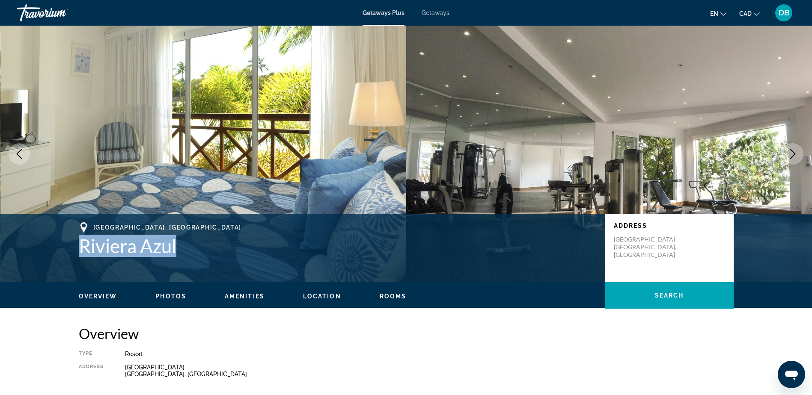
drag, startPoint x: 183, startPoint y: 247, endPoint x: 83, endPoint y: 245, distance: 100.2
click at [83, 245] on h1 "Riviera Azul" at bounding box center [338, 246] width 518 height 22
drag, startPoint x: 83, startPoint y: 245, endPoint x: 102, endPoint y: 250, distance: 20.2
copy h1 "Riviera Azul"
drag, startPoint x: 95, startPoint y: 226, endPoint x: 178, endPoint y: 248, distance: 86.0
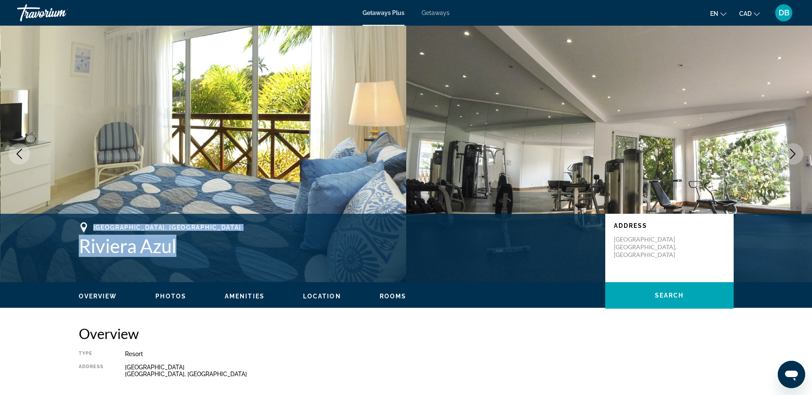
click at [178, 248] on div "[GEOGRAPHIC_DATA], [GEOGRAPHIC_DATA]" at bounding box center [338, 240] width 518 height 35
drag, startPoint x: 178, startPoint y: 248, endPoint x: 161, endPoint y: 248, distance: 17.1
copy div "[GEOGRAPHIC_DATA], [GEOGRAPHIC_DATA]"
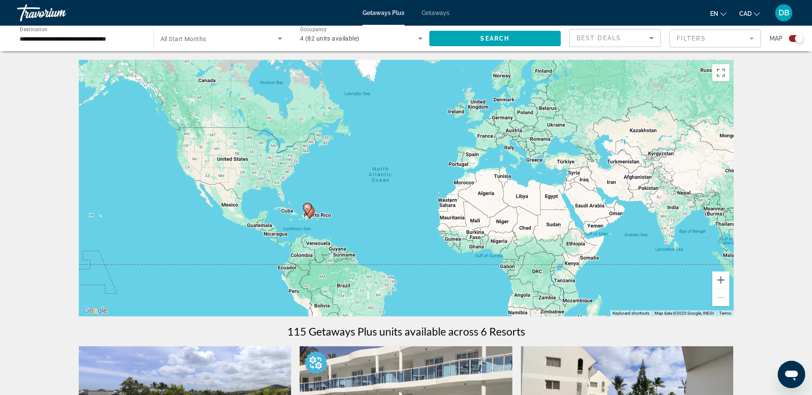
click at [444, 11] on span "Getaways" at bounding box center [436, 12] width 28 height 7
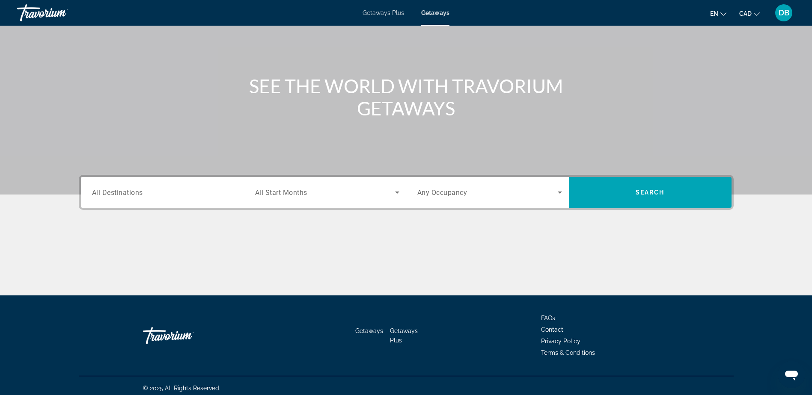
scroll to position [67, 0]
